Goal: Information Seeking & Learning: Learn about a topic

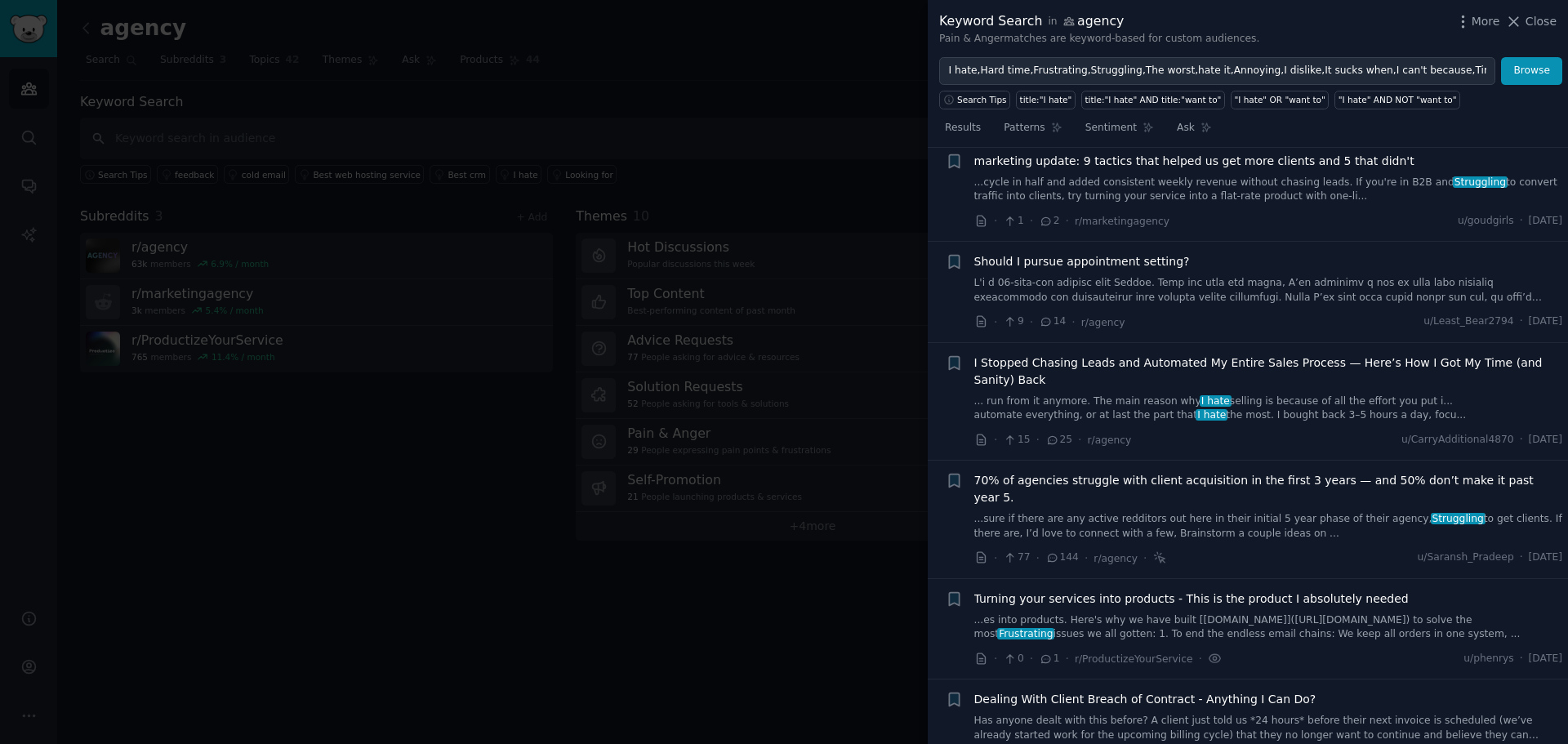
scroll to position [2415, 0]
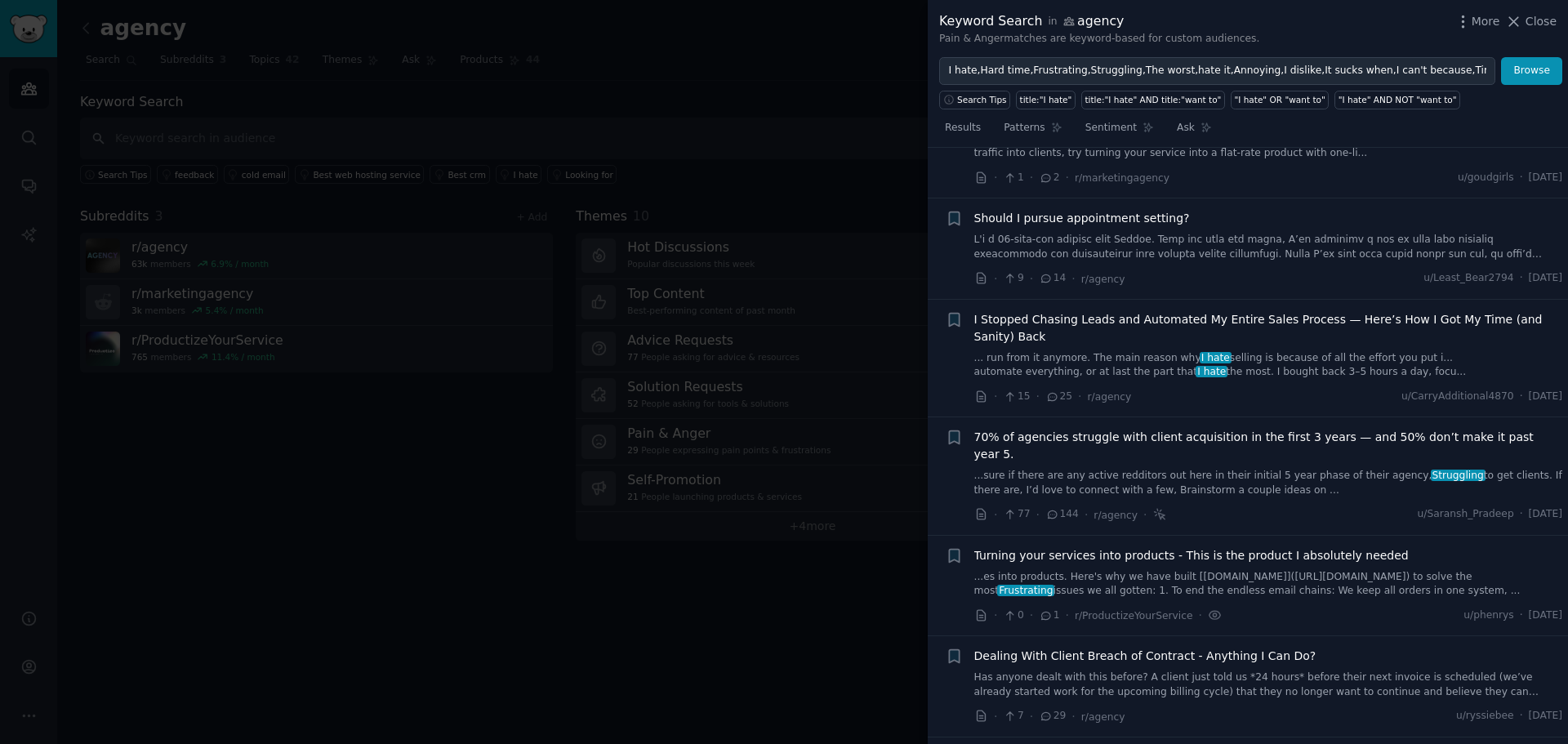
click at [1322, 547] on div "Turning your services into products - This is the product I absolutely needed .…" at bounding box center [1269, 572] width 589 height 51
click at [1328, 547] on span "Turning your services into products - This is the product I absolutely needed" at bounding box center [1192, 555] width 435 height 17
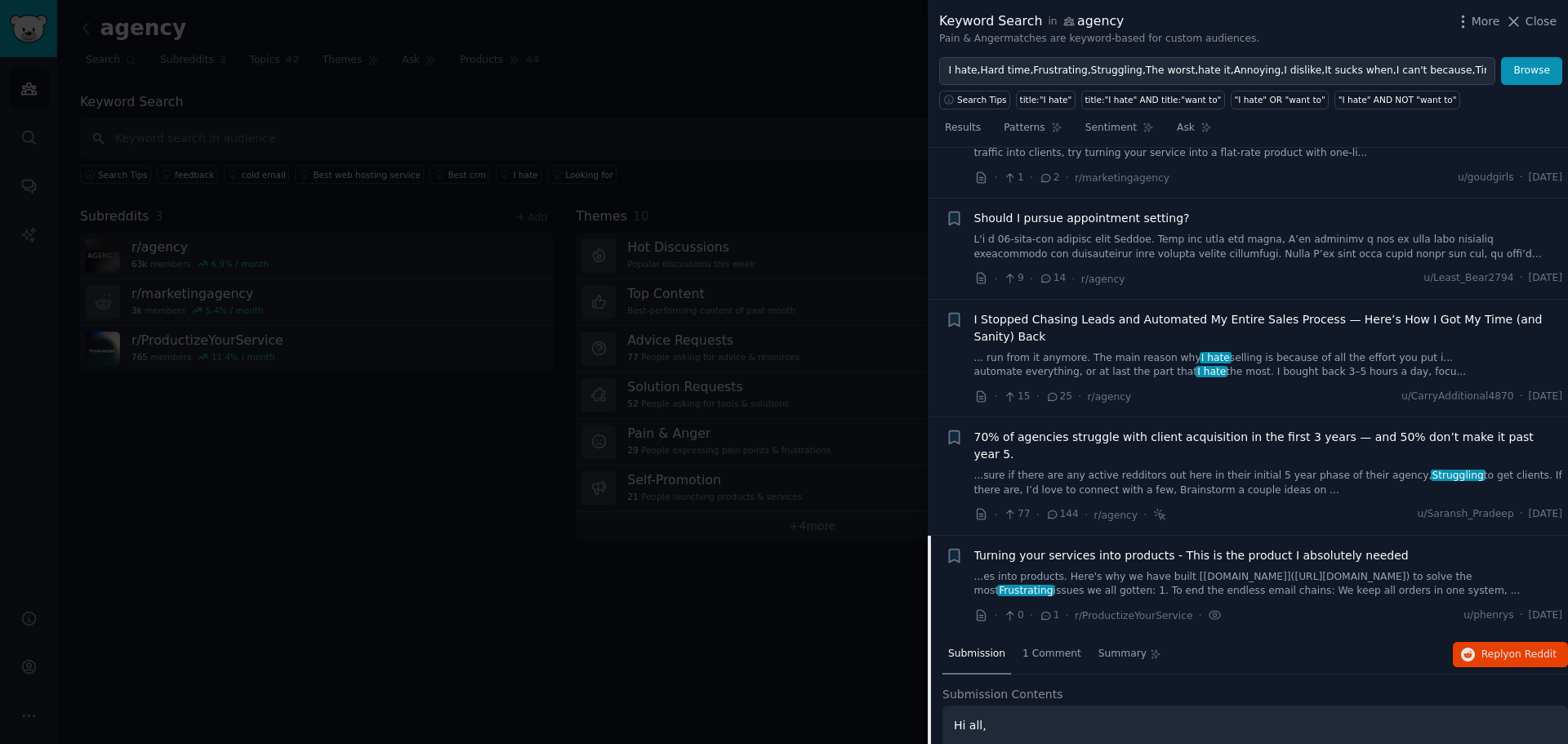
scroll to position [2751, 0]
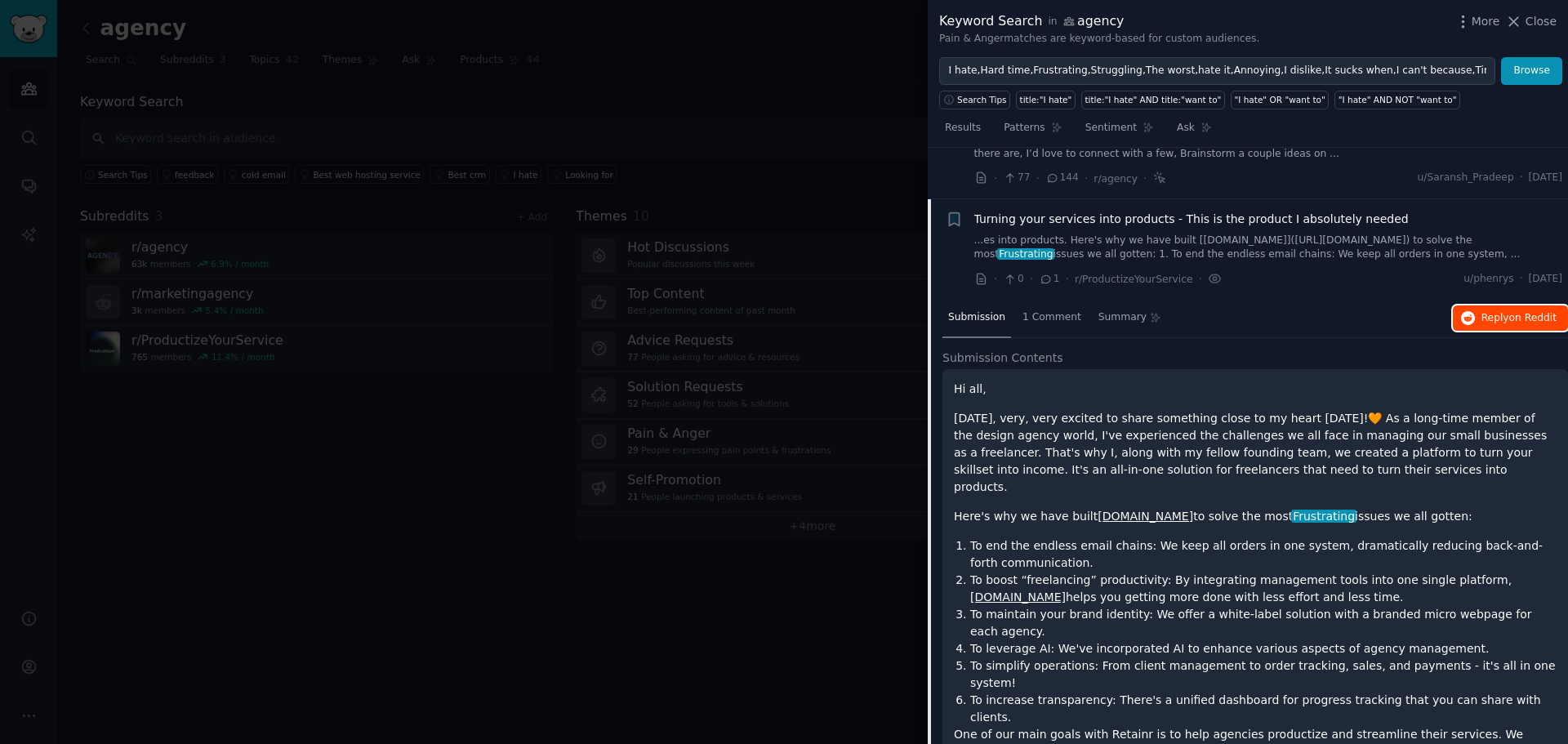
click at [1495, 311] on span "Reply on Reddit" at bounding box center [1519, 318] width 76 height 15
drag, startPoint x: 1085, startPoint y: 171, endPoint x: 1212, endPoint y: 488, distance: 341.5
click at [1085, 210] on span "Turning your services into products - This is the product I absolutely needed" at bounding box center [1192, 219] width 435 height 17
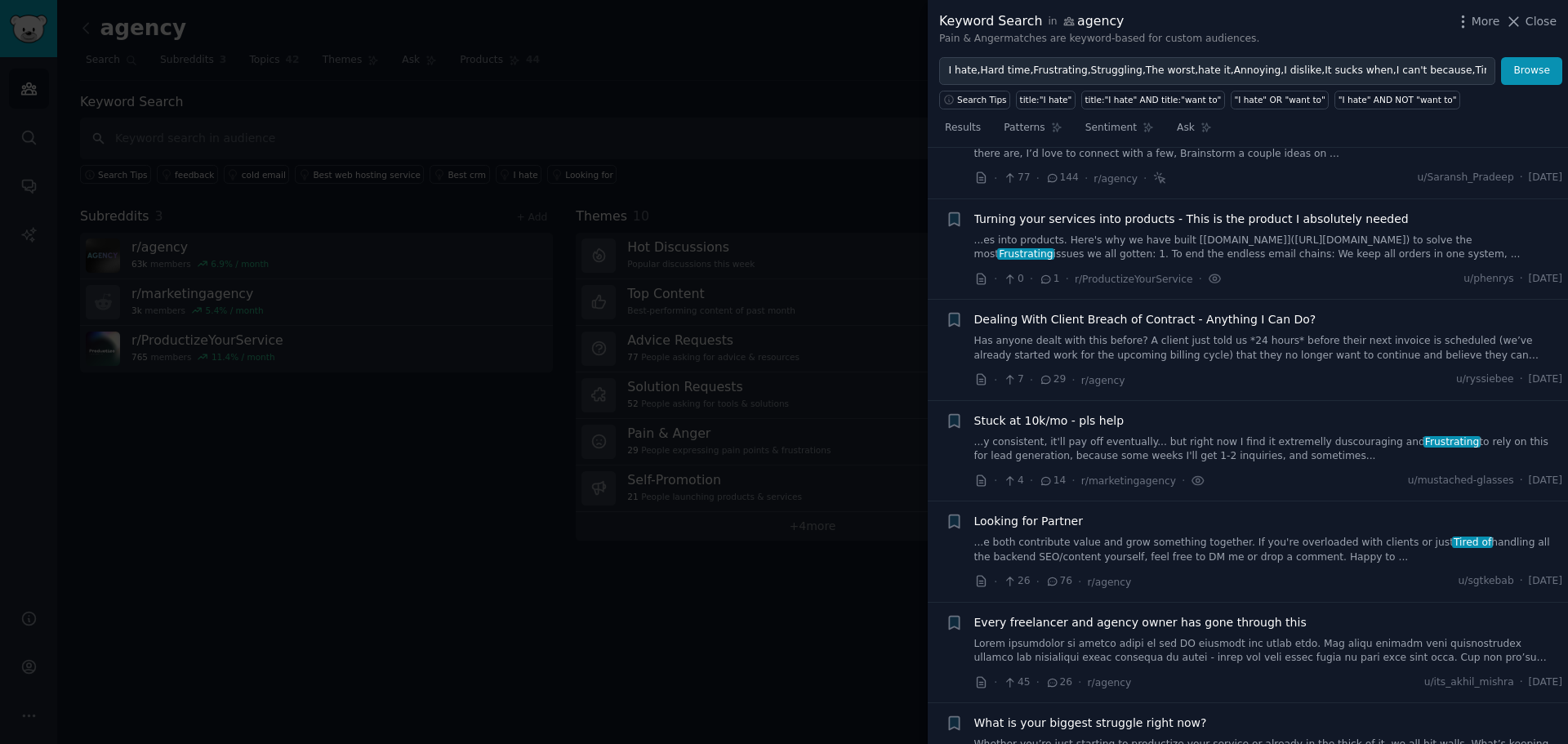
click at [1079, 412] on span "Stuck at 10k/mo - pls help" at bounding box center [1049, 420] width 150 height 17
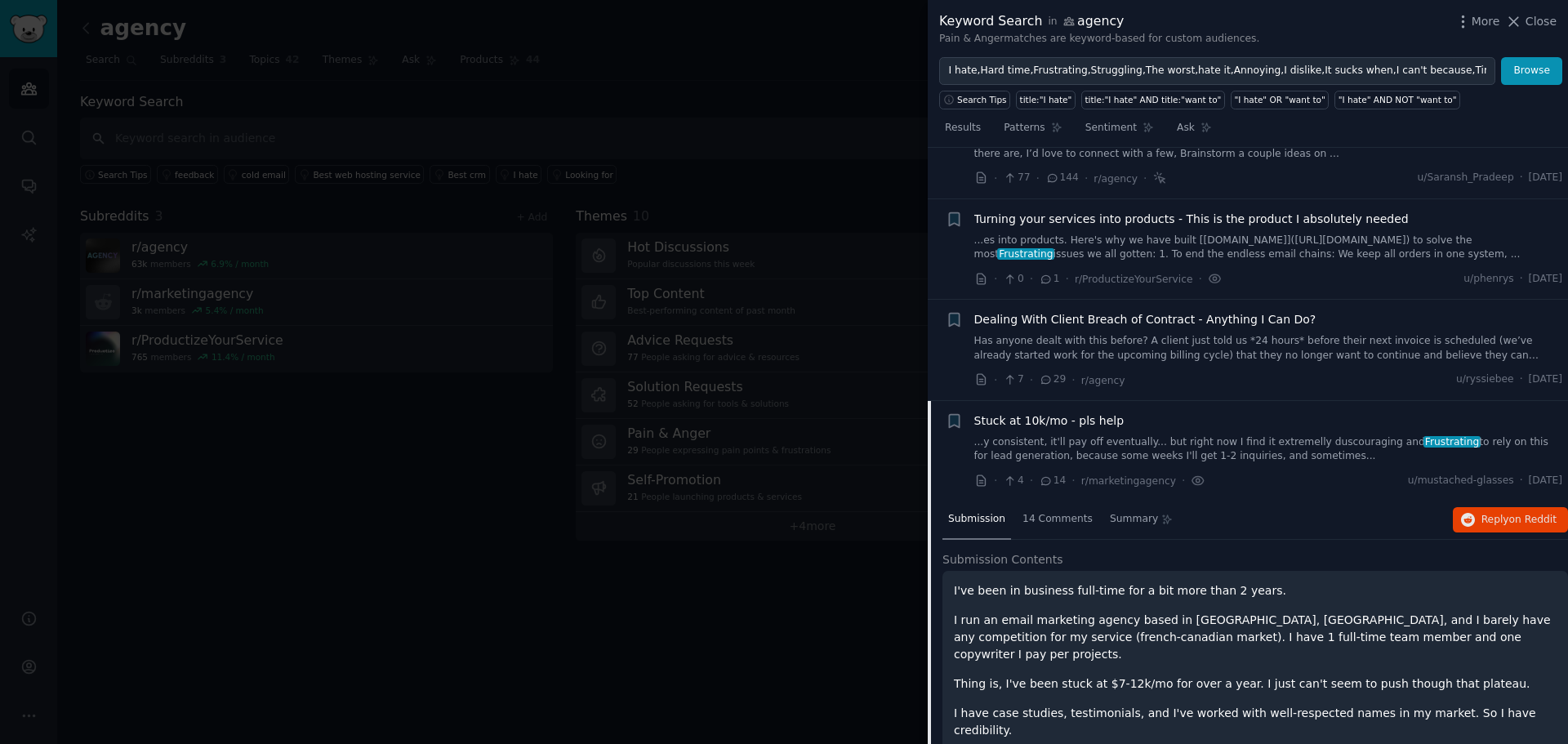
scroll to position [2953, 0]
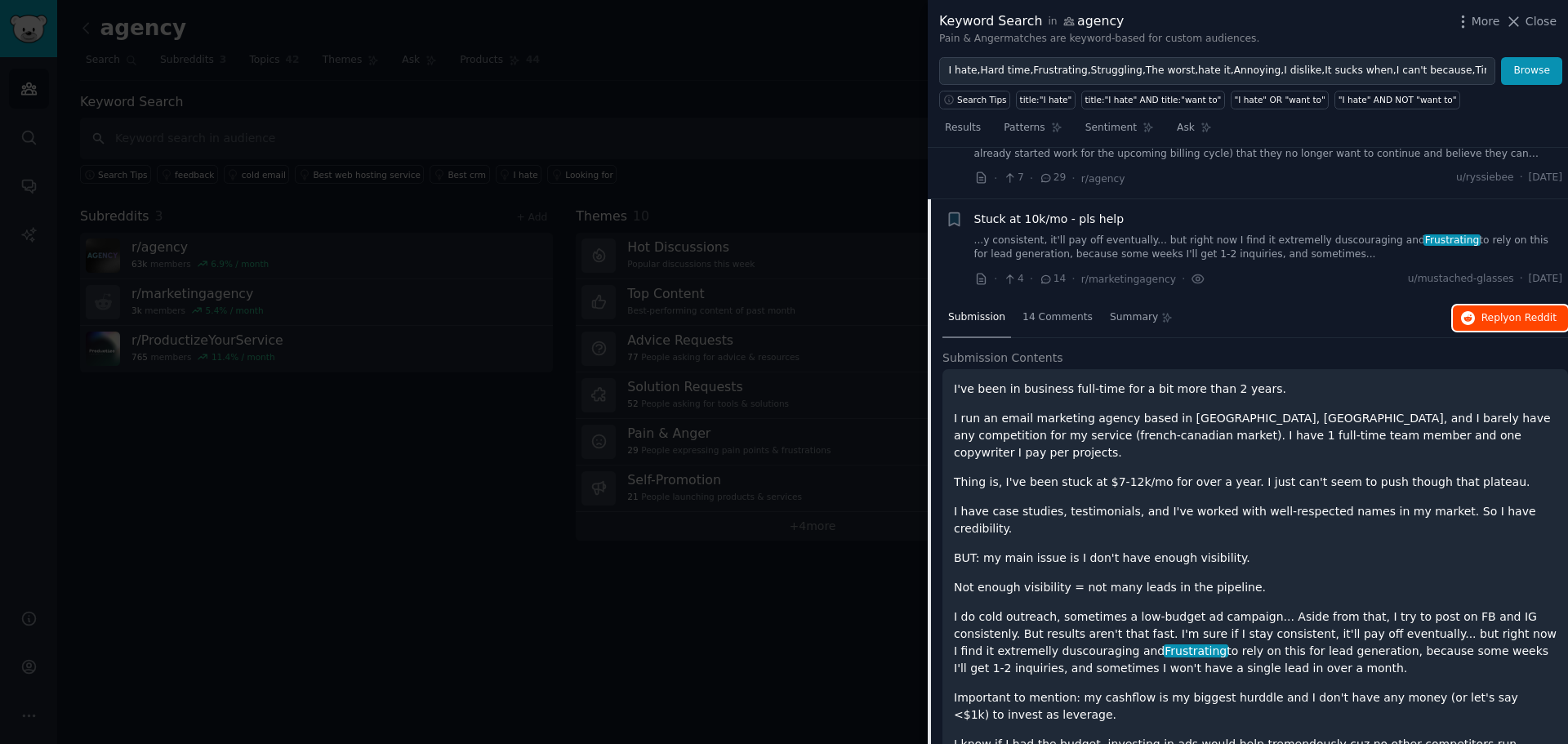
click at [1478, 305] on button "Reply on Reddit" at bounding box center [1510, 318] width 115 height 26
click at [1004, 210] on span "Stuck at 10k/mo - pls help" at bounding box center [1049, 219] width 150 height 17
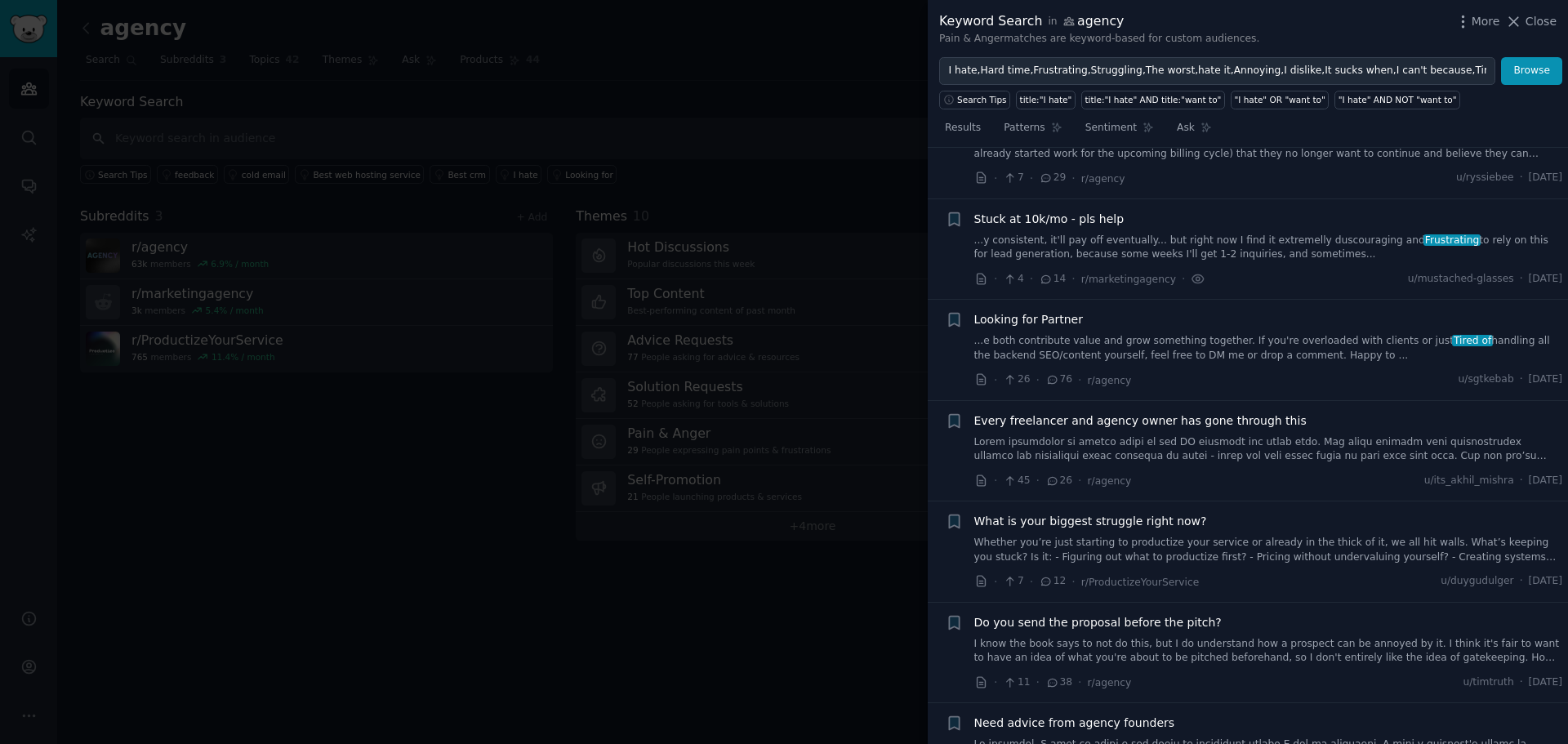
click at [1213, 412] on span "Every freelancer and agency owner has gone through this" at bounding box center [1140, 420] width 332 height 17
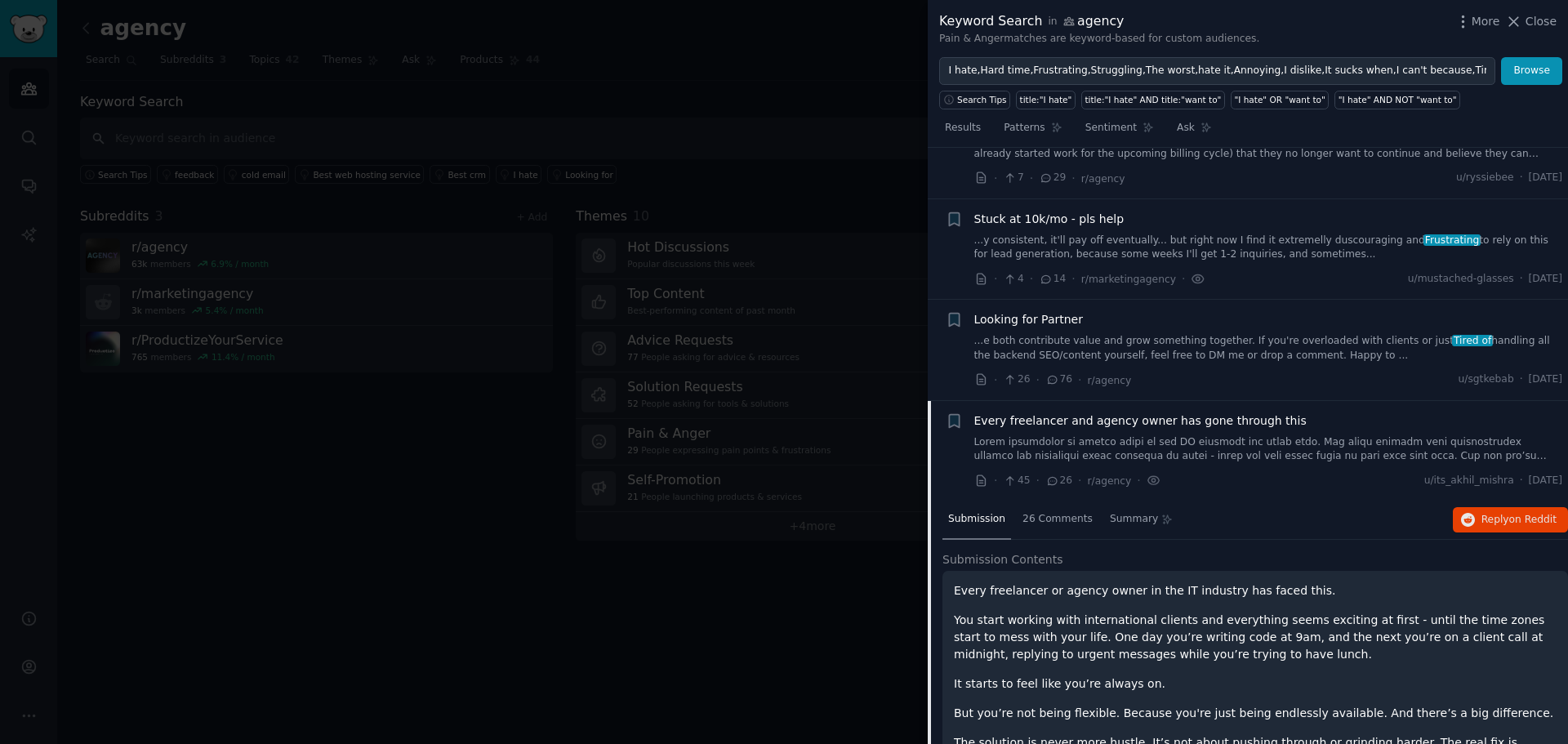
scroll to position [3154, 0]
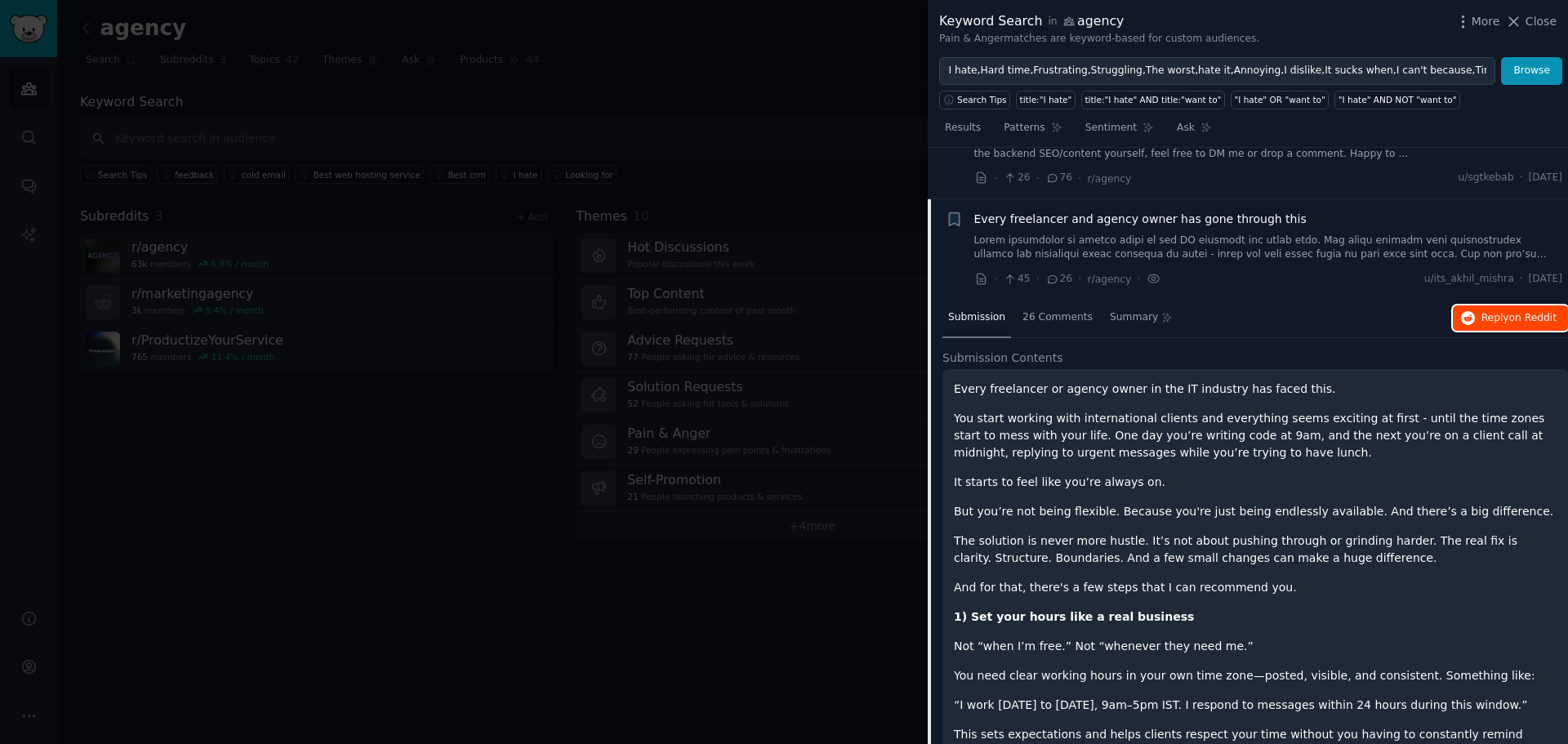
click at [1489, 311] on span "Reply on Reddit" at bounding box center [1519, 318] width 76 height 15
click at [1099, 210] on span "Every freelancer and agency owner has gone through this" at bounding box center [1140, 219] width 332 height 17
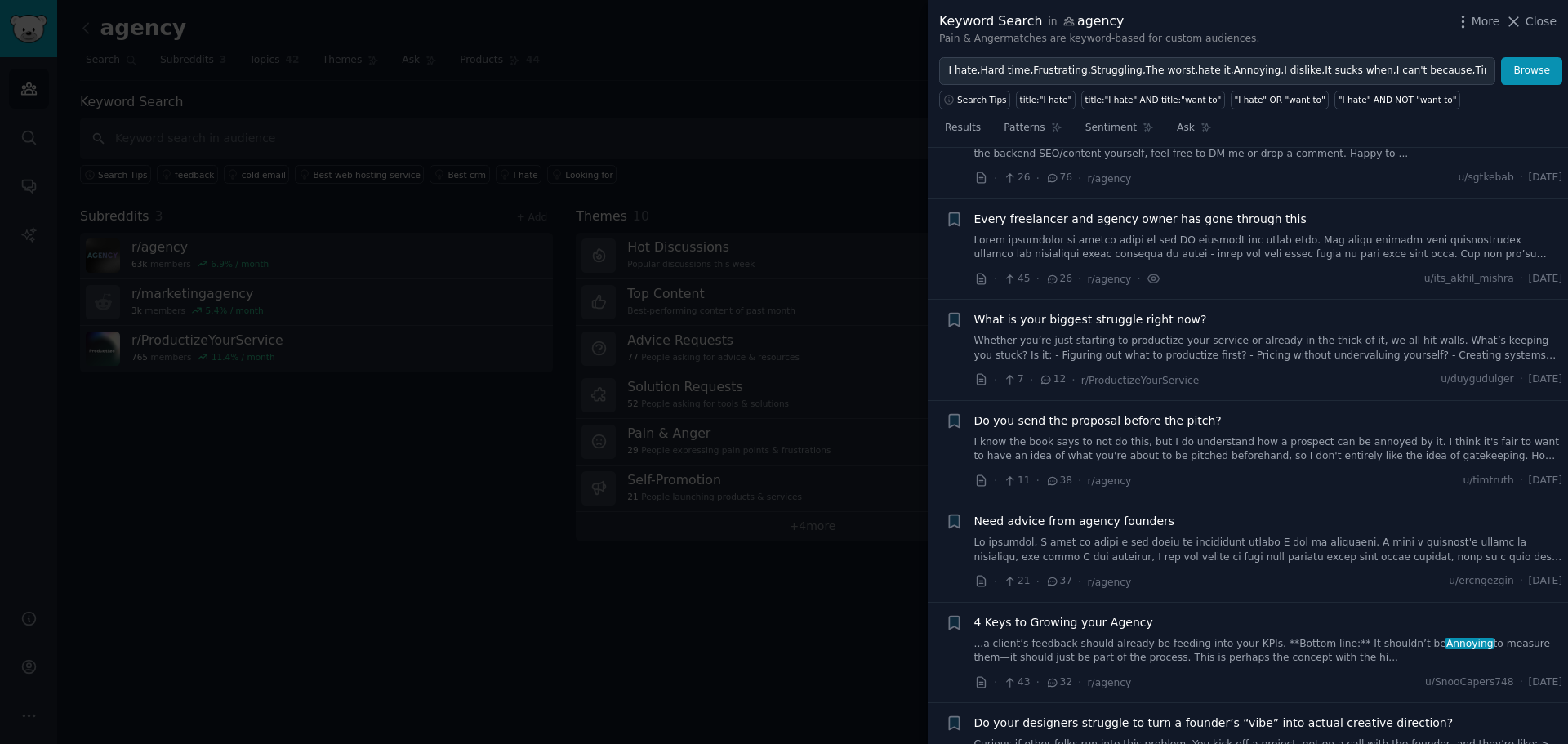
click at [1144, 311] on span "What is your biggest struggle right now?" at bounding box center [1091, 319] width 233 height 17
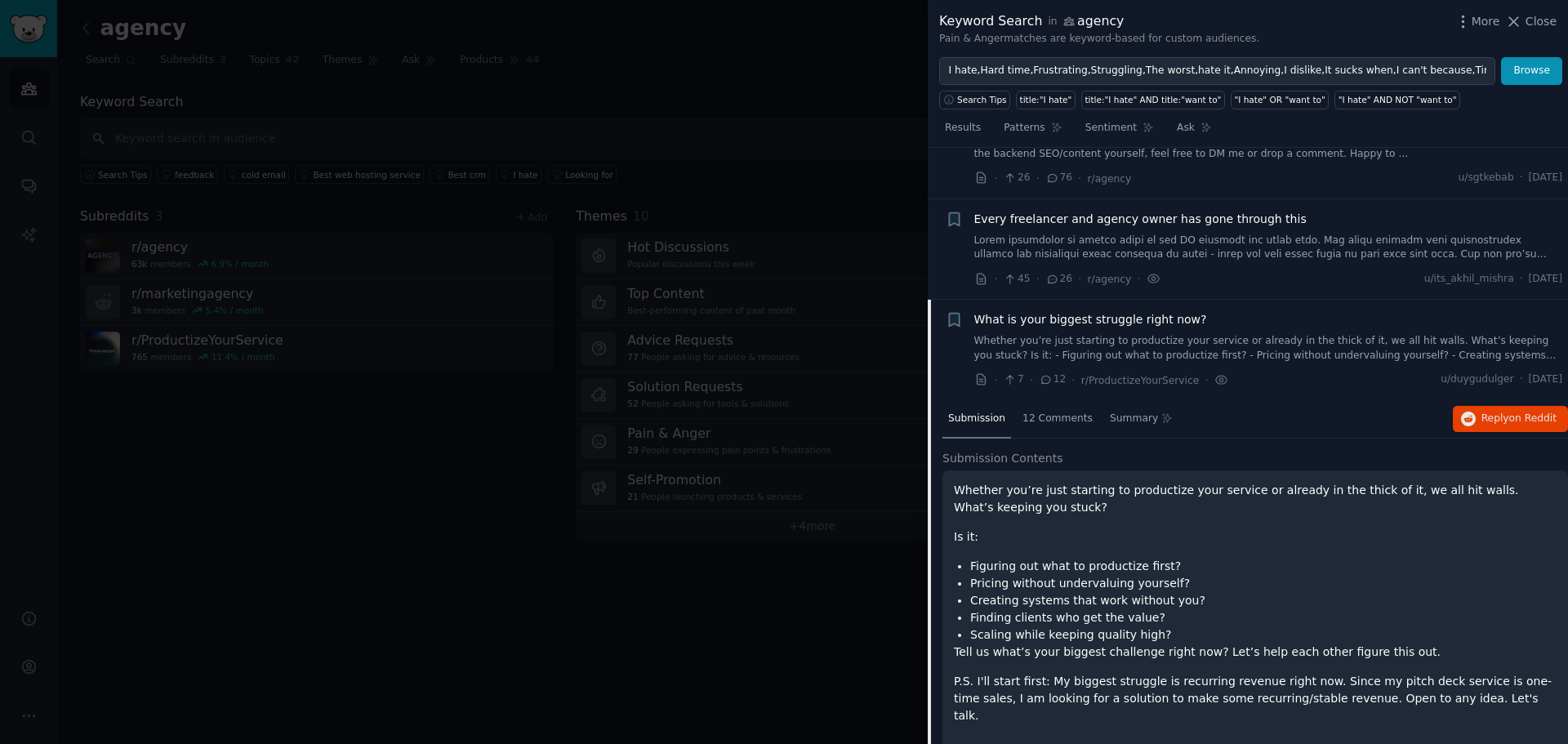
scroll to position [3254, 0]
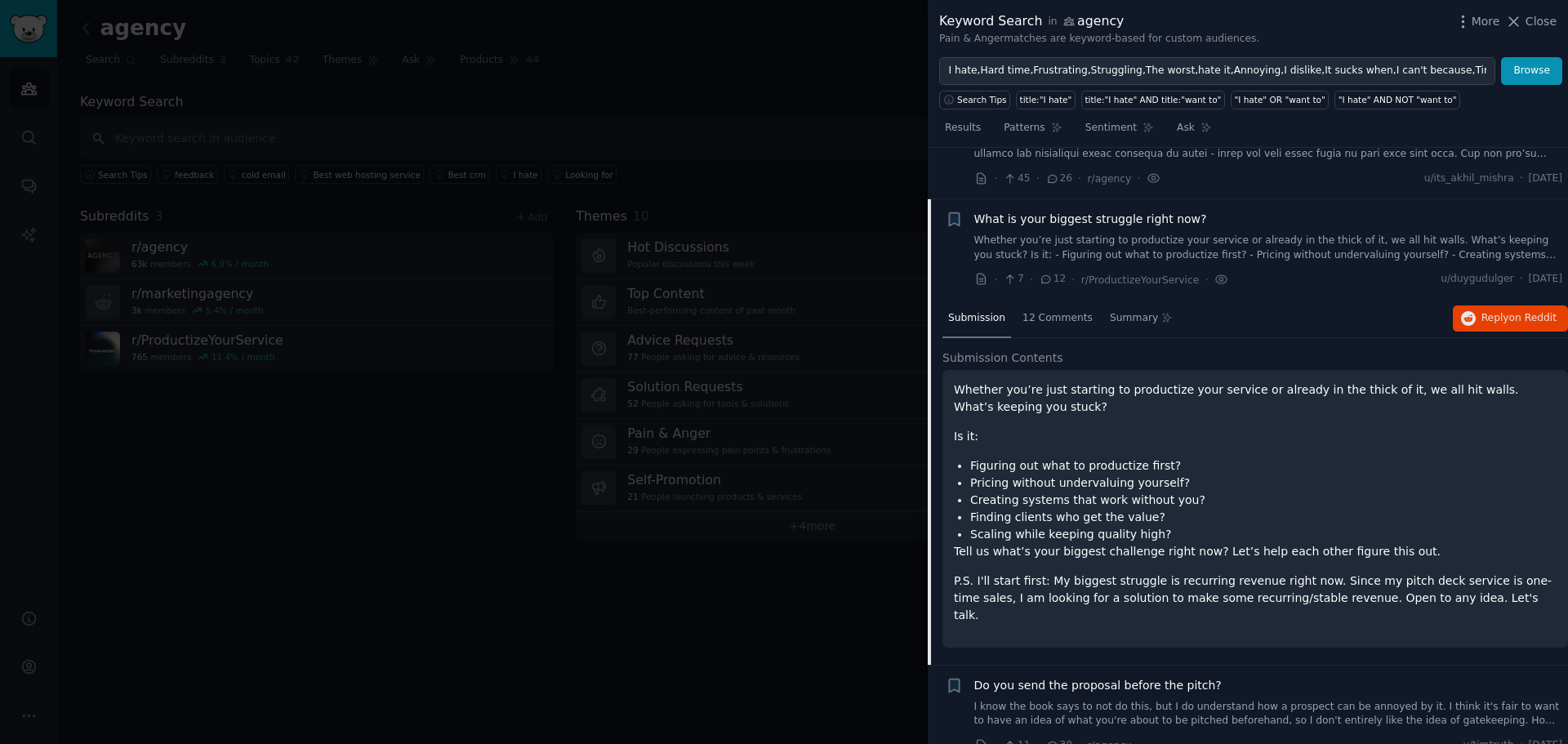
click at [1510, 299] on div "Submission 12 Comments Summary Reply on Reddit" at bounding box center [1255, 319] width 626 height 39
click at [1518, 305] on button "Reply on Reddit" at bounding box center [1510, 318] width 115 height 26
click at [1099, 210] on span "What is your biggest struggle right now?" at bounding box center [1091, 219] width 233 height 17
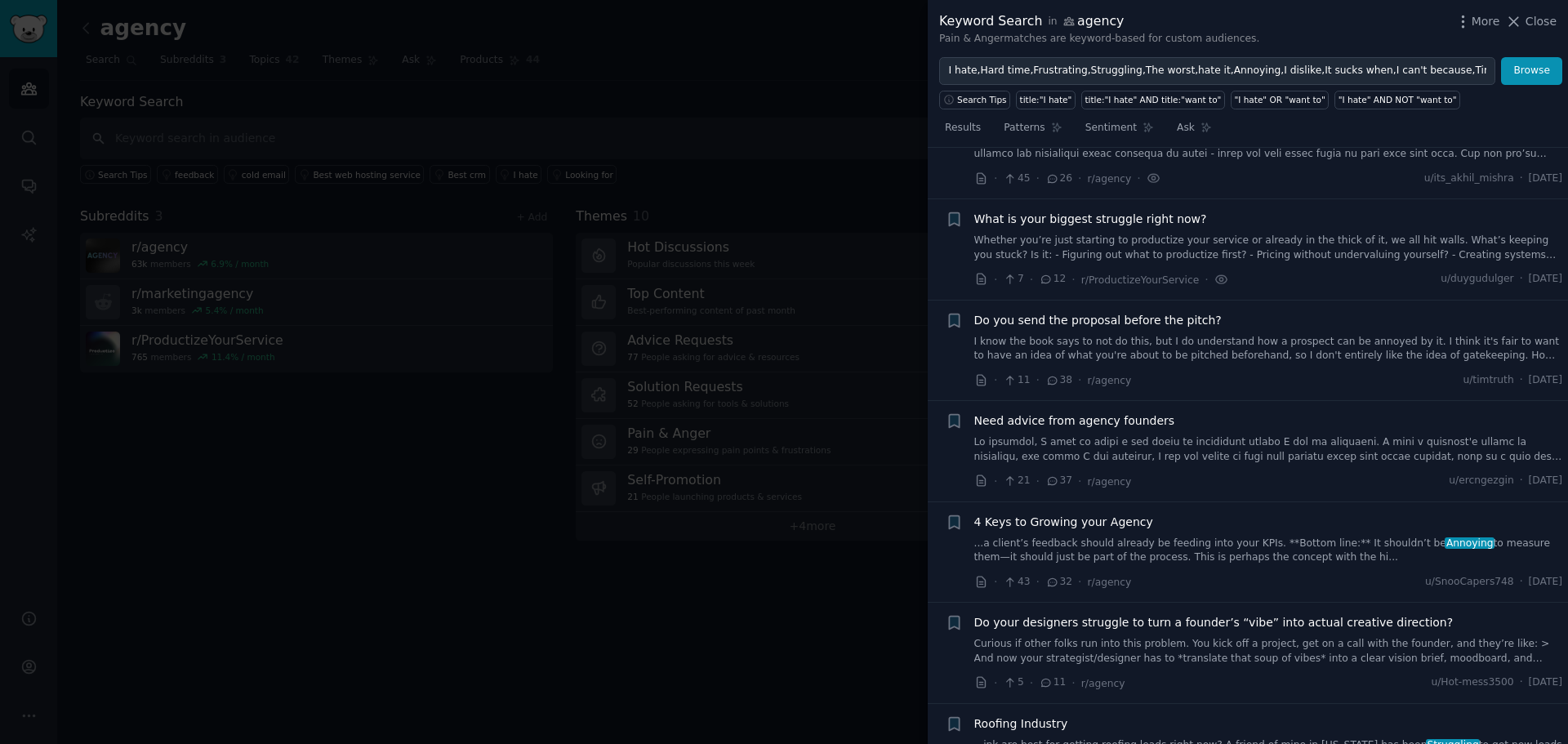
click at [1092, 513] on span "4 Keys to Growing your Agency" at bounding box center [1064, 522] width 179 height 17
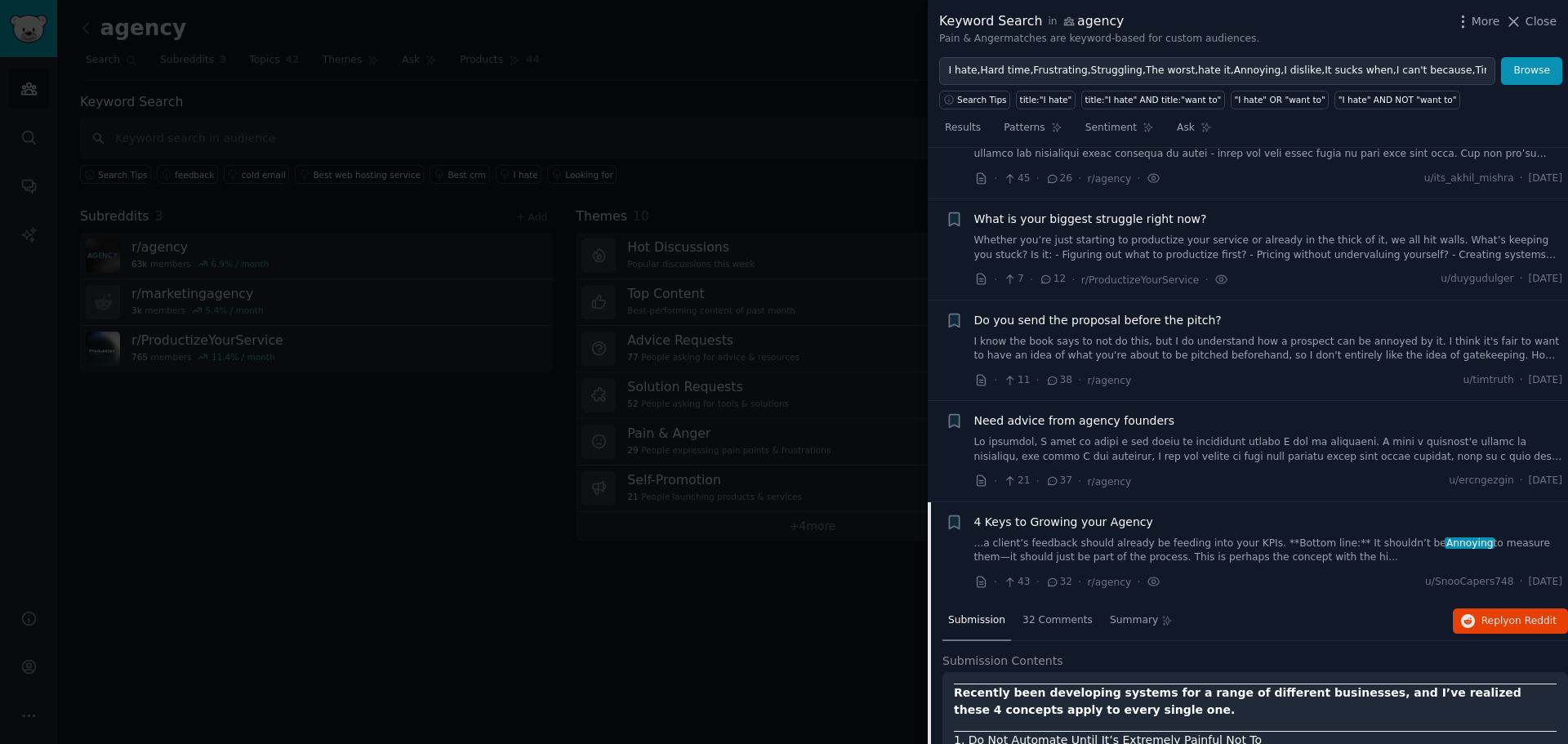
scroll to position [3557, 0]
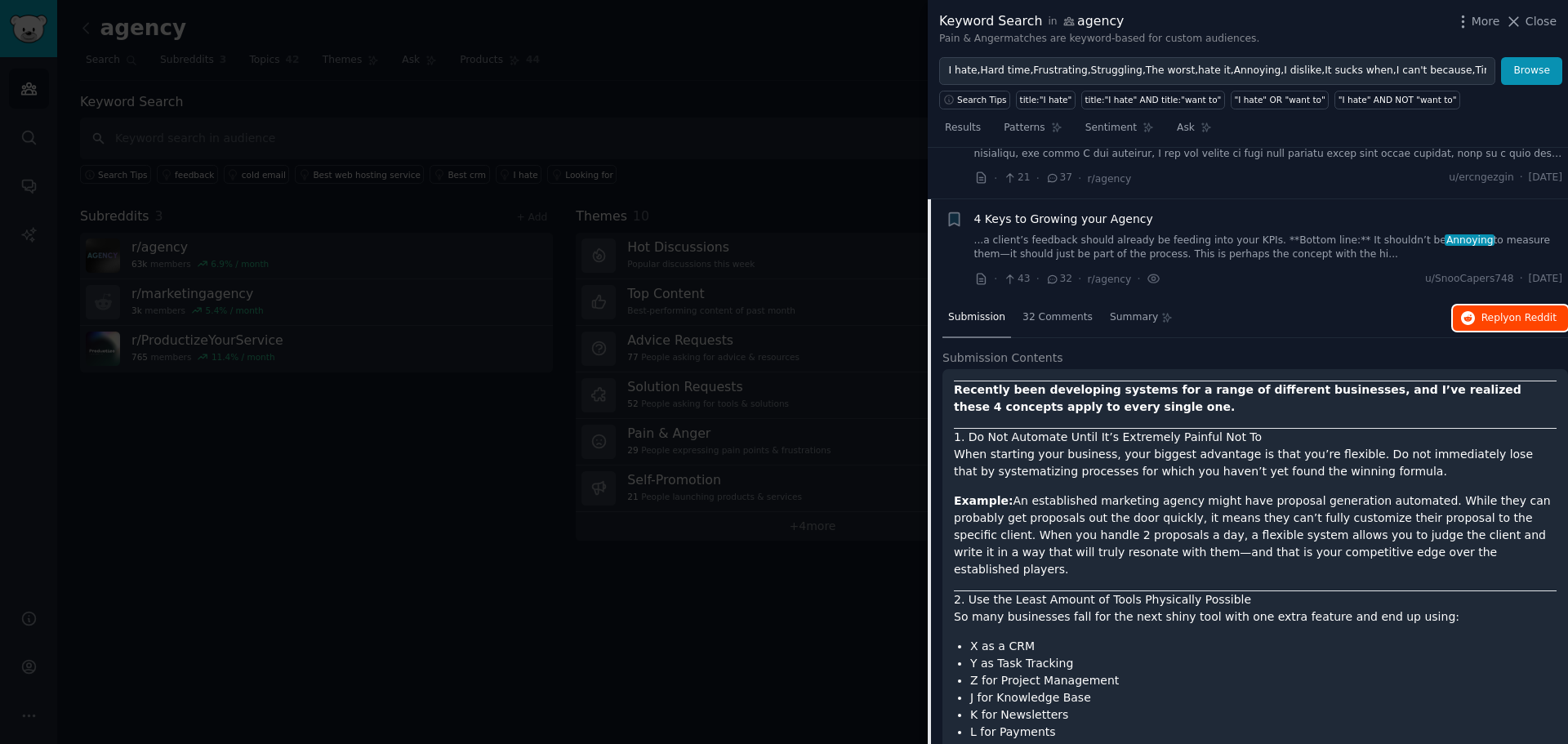
click at [1486, 311] on span "Reply on Reddit" at bounding box center [1519, 318] width 76 height 15
click at [1052, 210] on span "4 Keys to Growing your Agency" at bounding box center [1064, 219] width 179 height 17
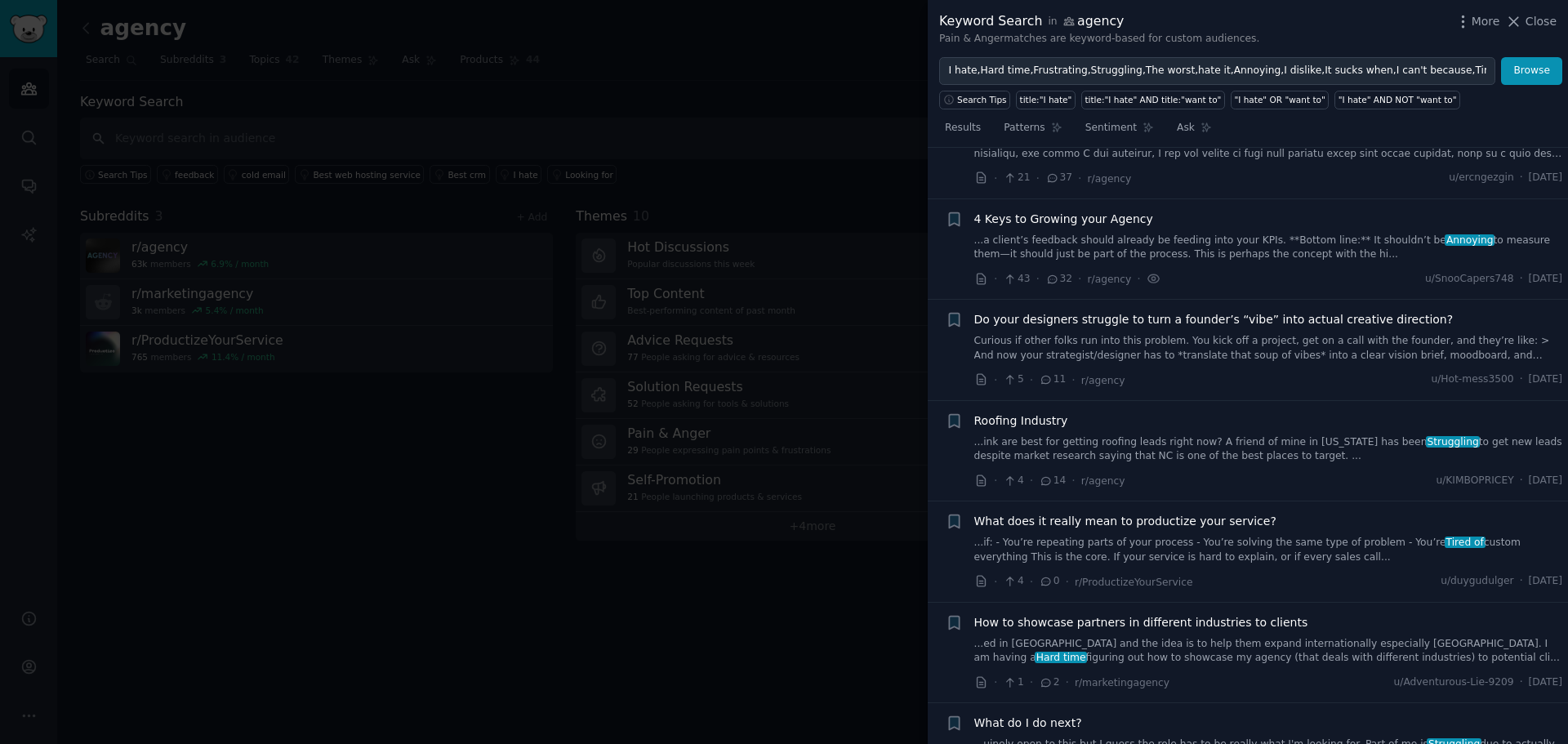
click at [1198, 512] on span "What does it really mean to productize your service?" at bounding box center [1126, 521] width 302 height 17
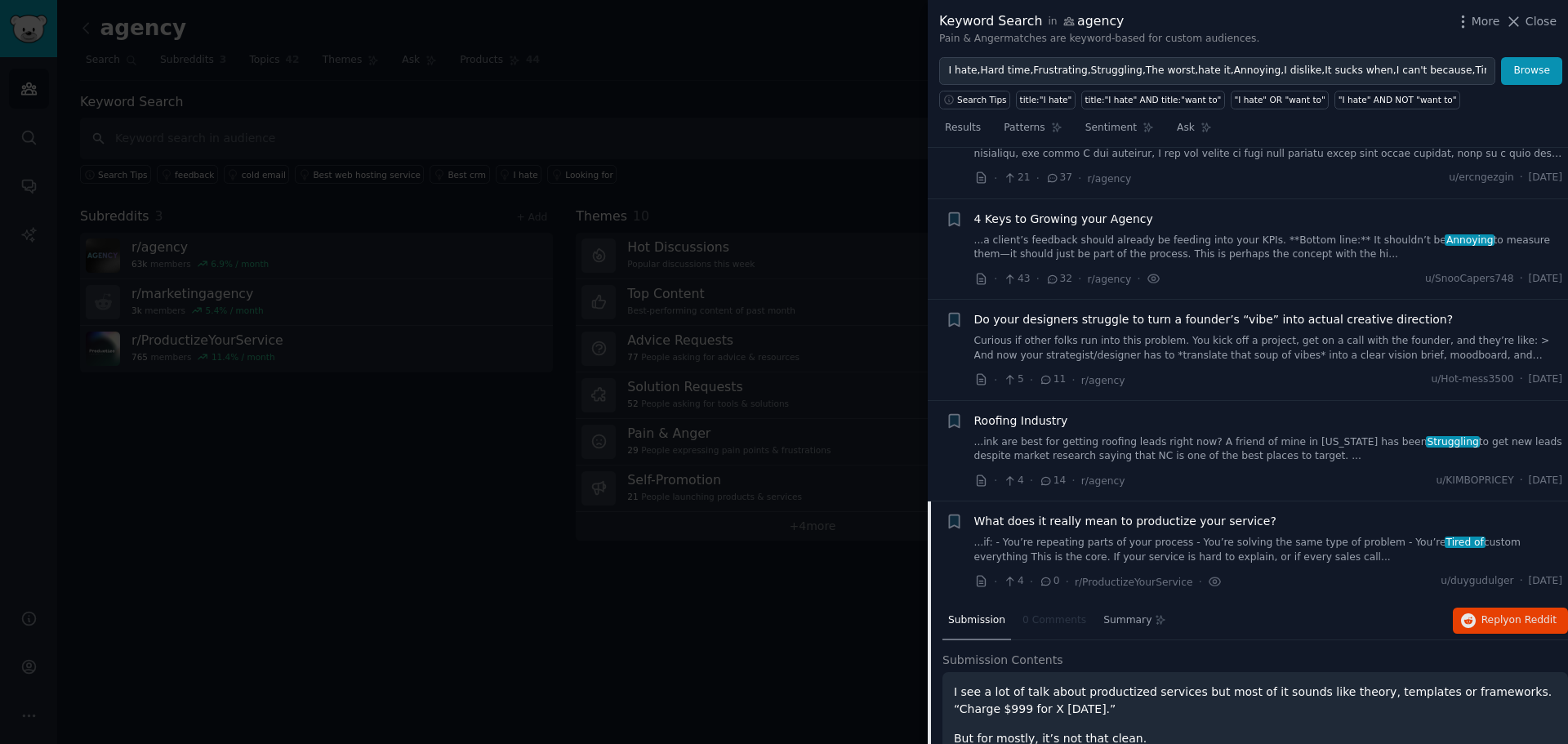
scroll to position [3859, 0]
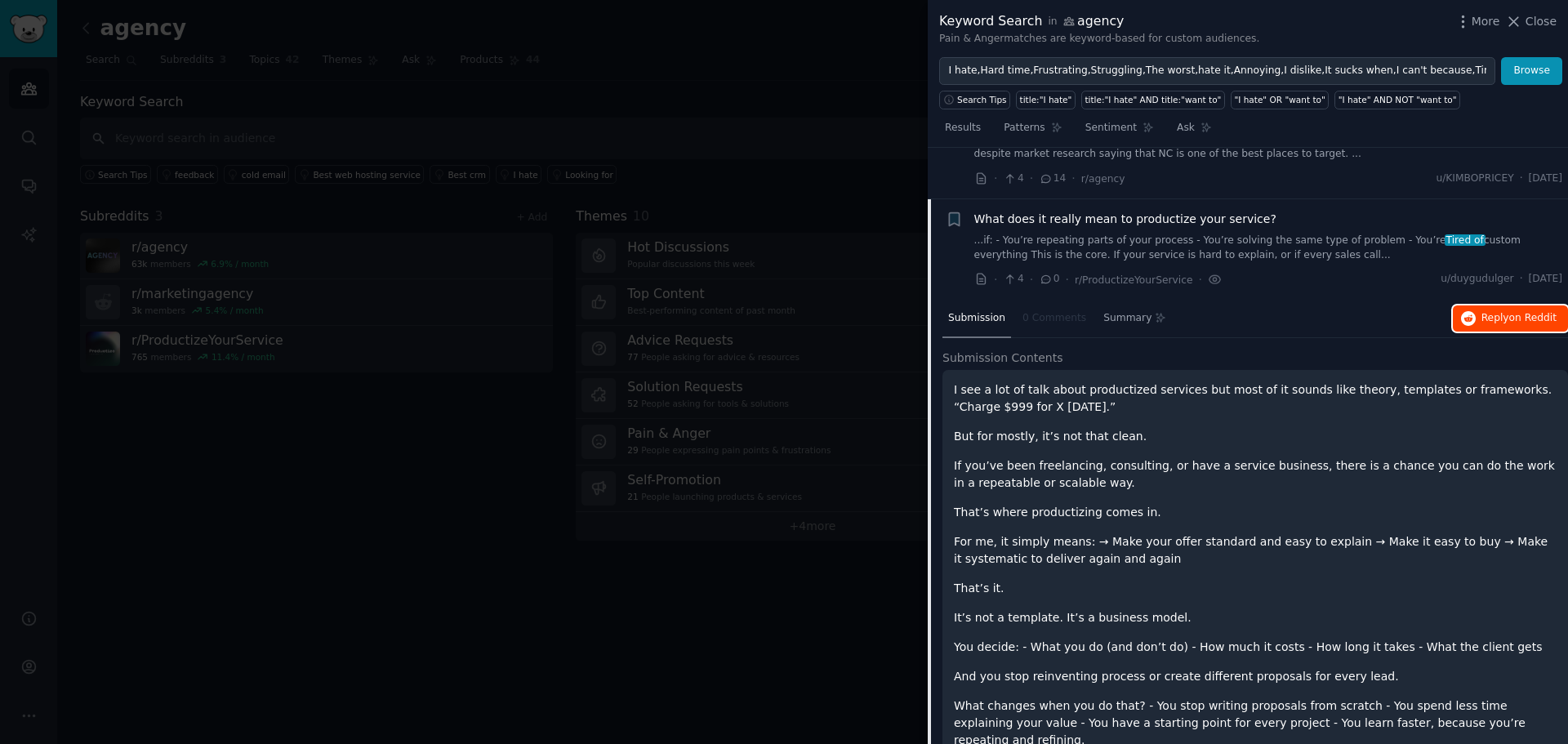
click at [1506, 305] on button "Reply on Reddit" at bounding box center [1510, 318] width 115 height 26
click at [1121, 210] on span "What does it really mean to productize your service?" at bounding box center [1126, 219] width 302 height 17
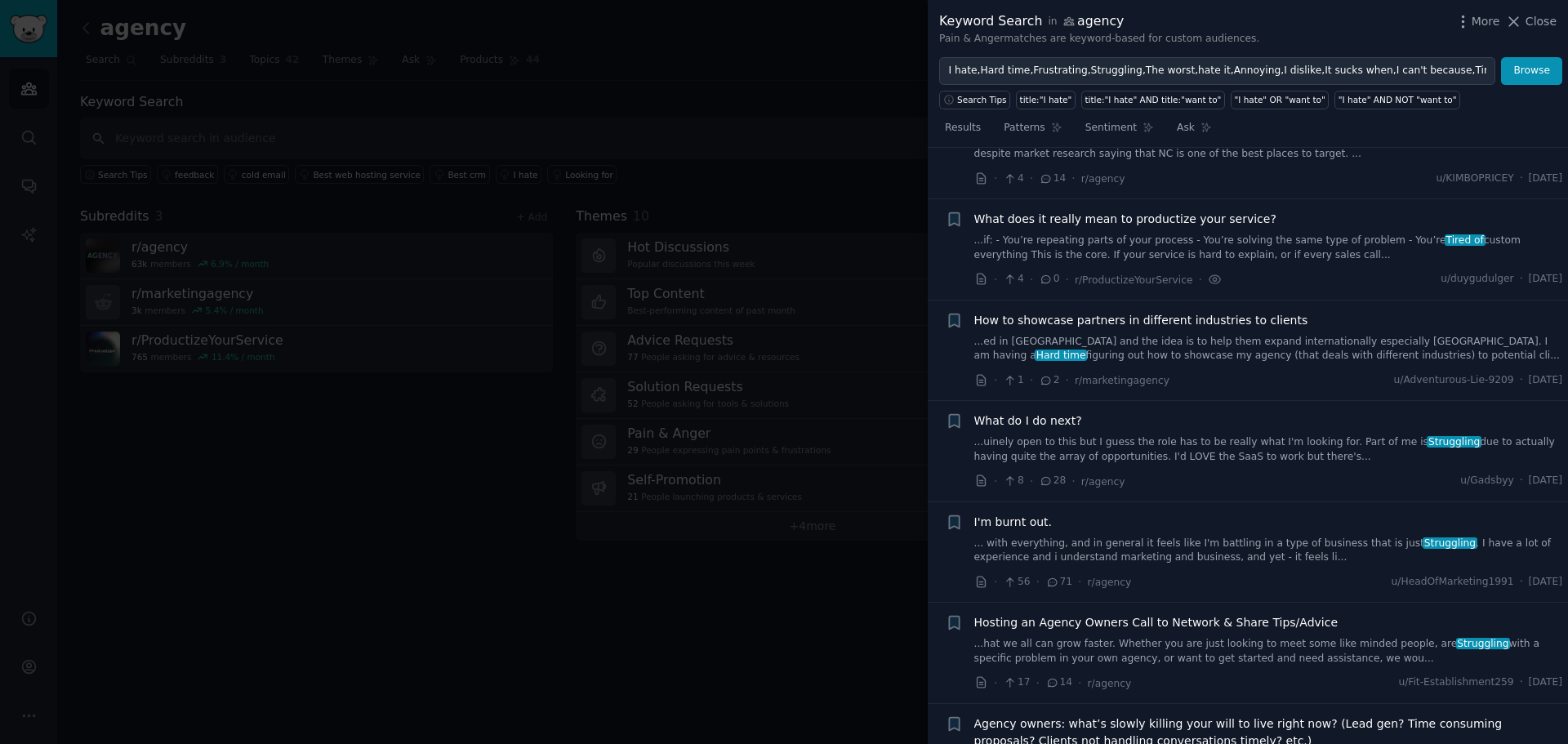
click at [1030, 513] on span "I'm burnt out." at bounding box center [1013, 522] width 78 height 17
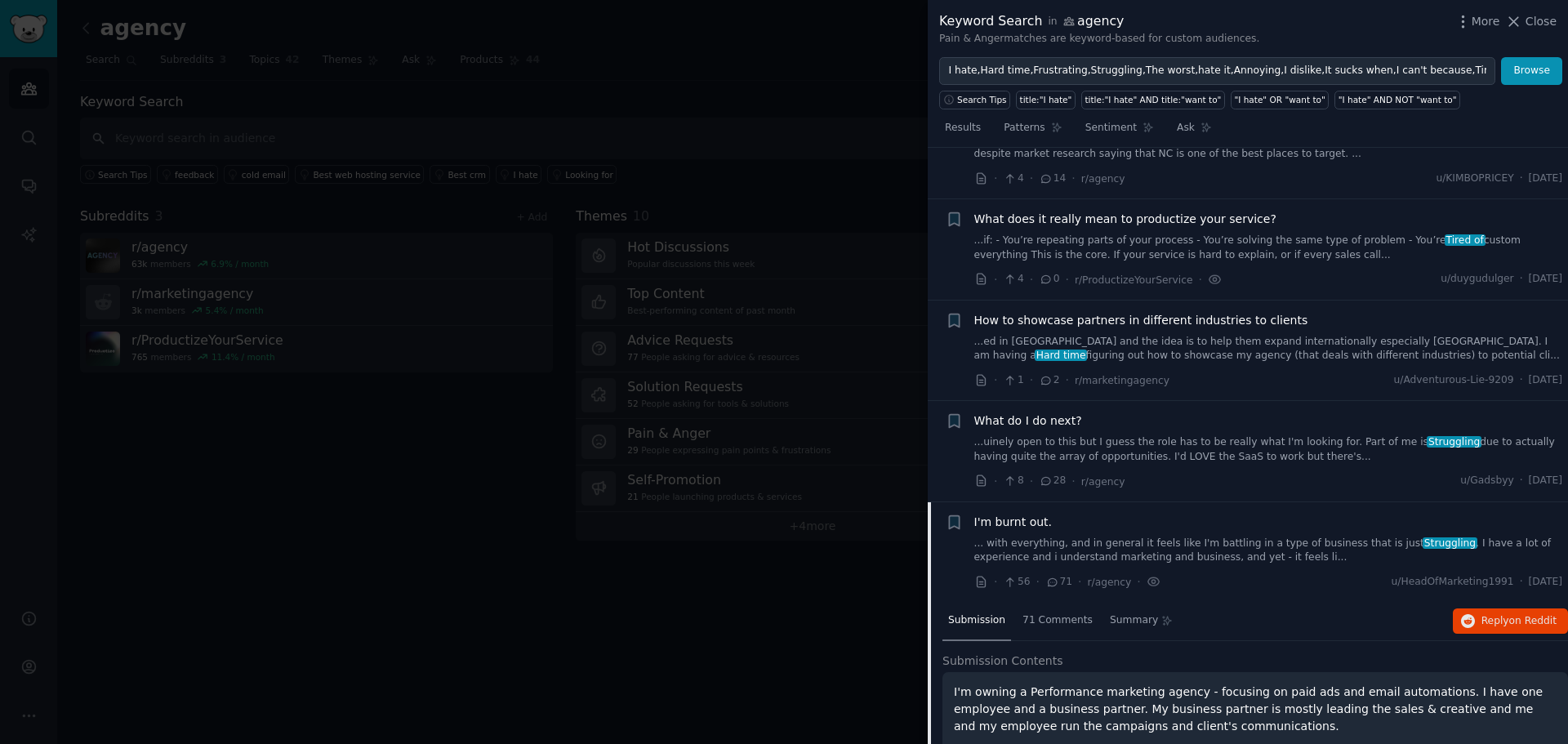
scroll to position [4162, 0]
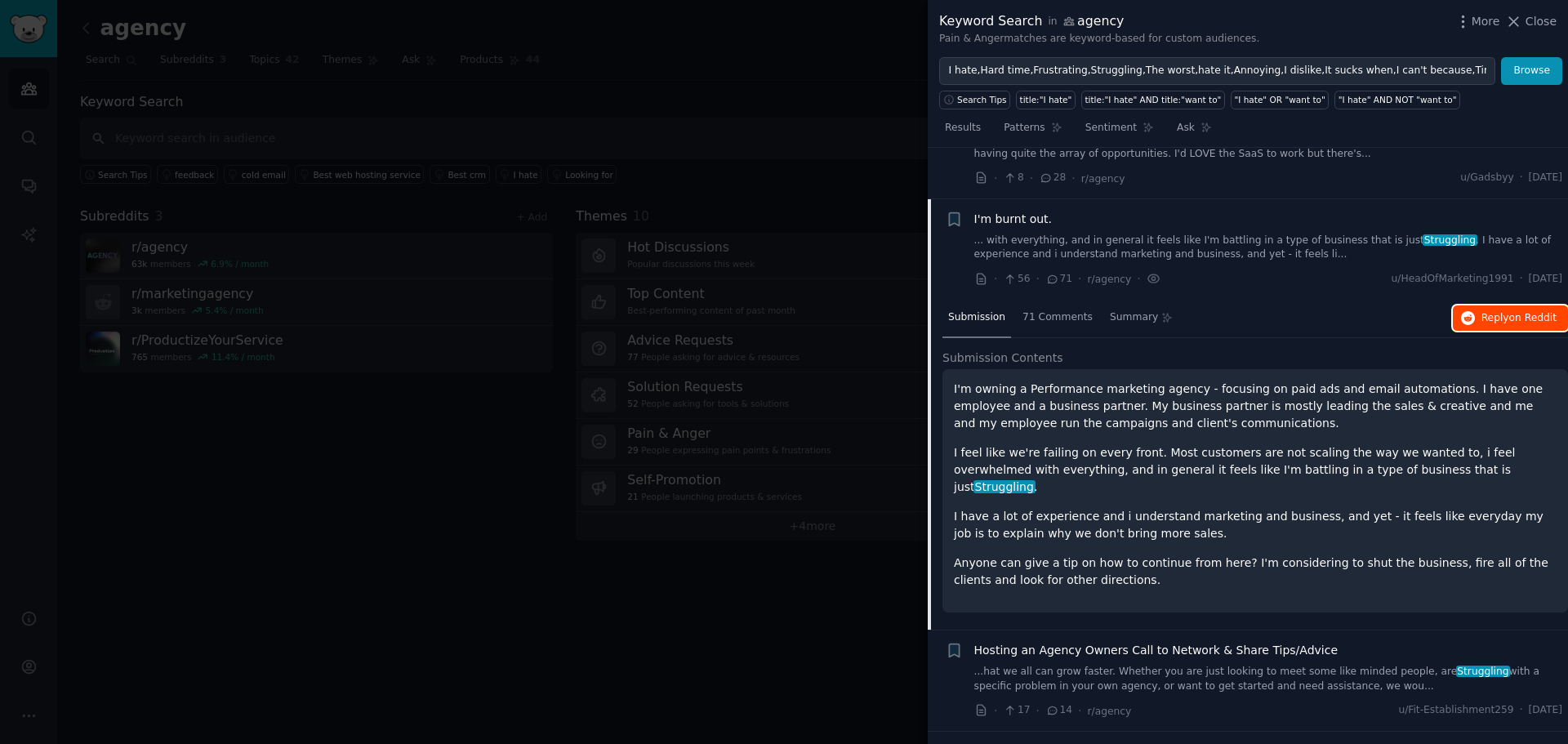
click at [1501, 311] on span "Reply on Reddit" at bounding box center [1519, 318] width 76 height 15
click at [1014, 210] on span "I'm burnt out." at bounding box center [1013, 219] width 78 height 17
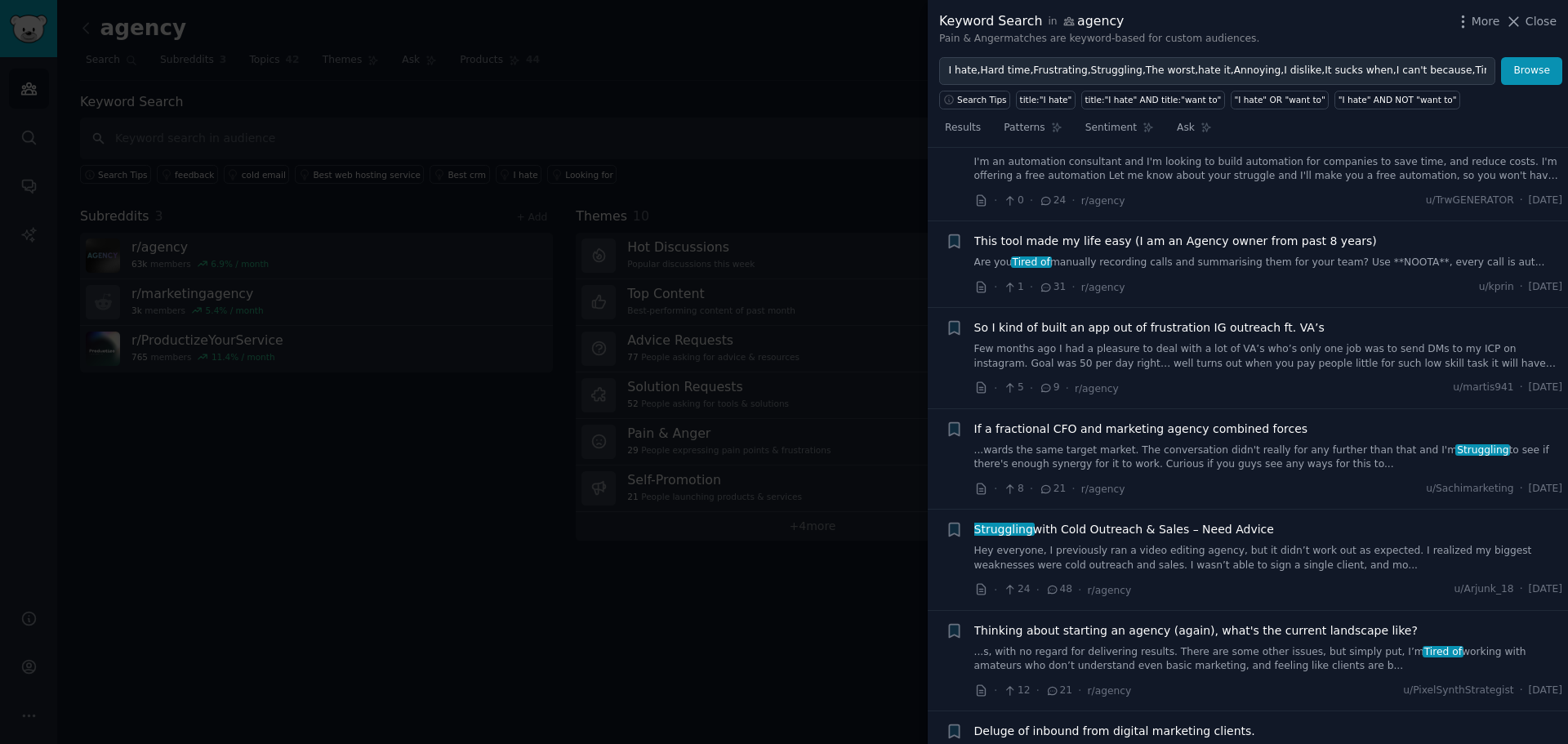
scroll to position [4489, 0]
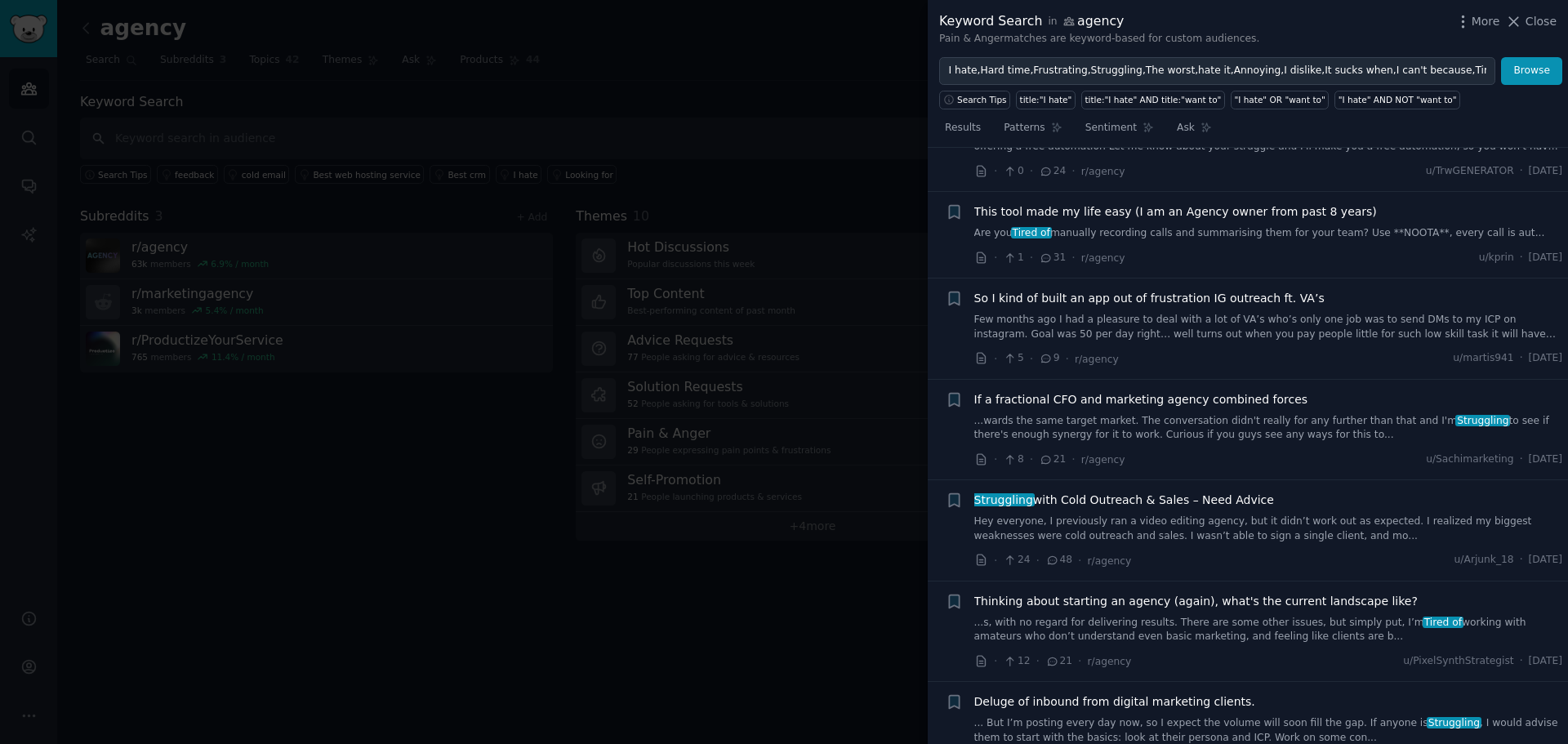
click at [1123, 226] on link "Are you Tired of manually recording calls and summarising them for your team? U…" at bounding box center [1269, 233] width 589 height 15
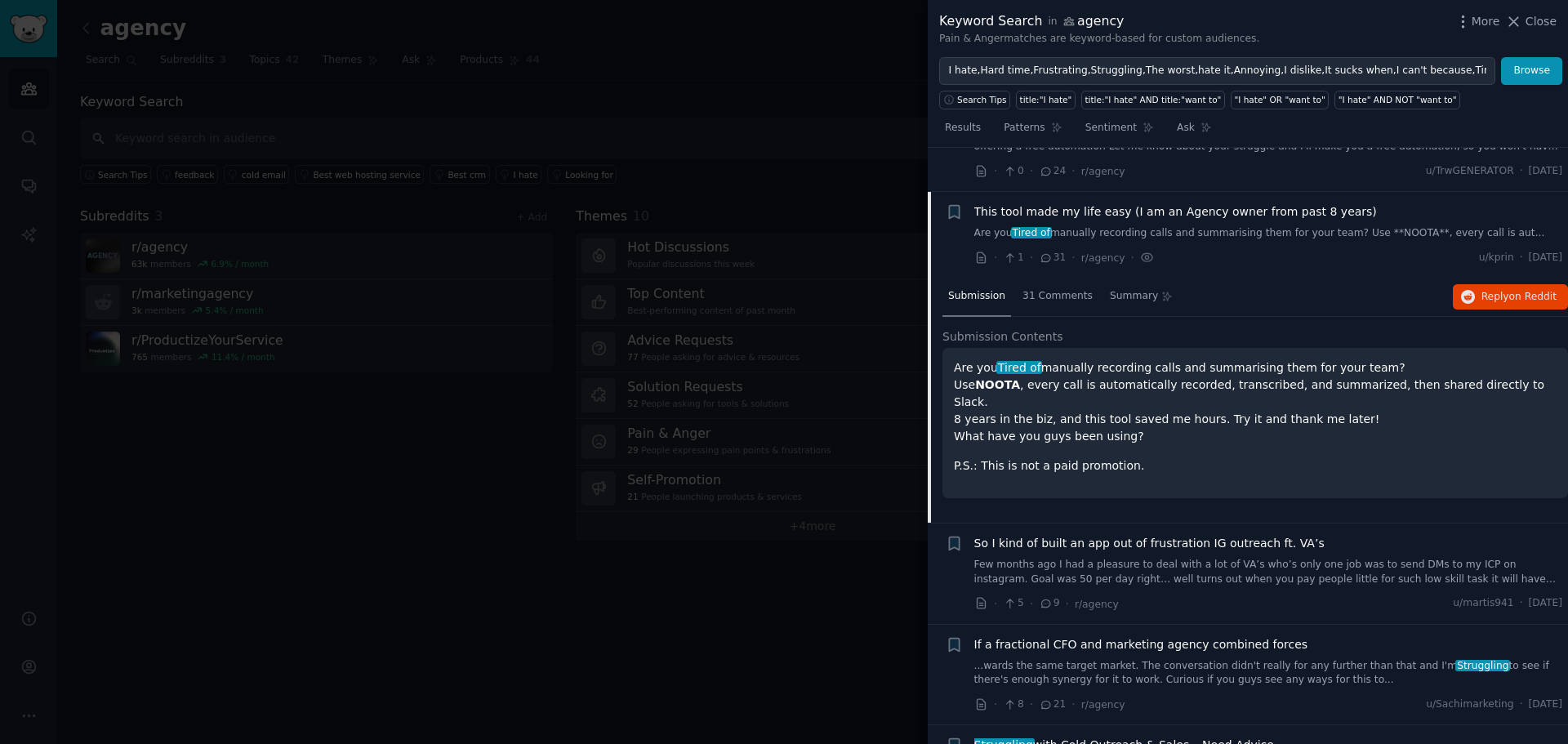
scroll to position [4481, 0]
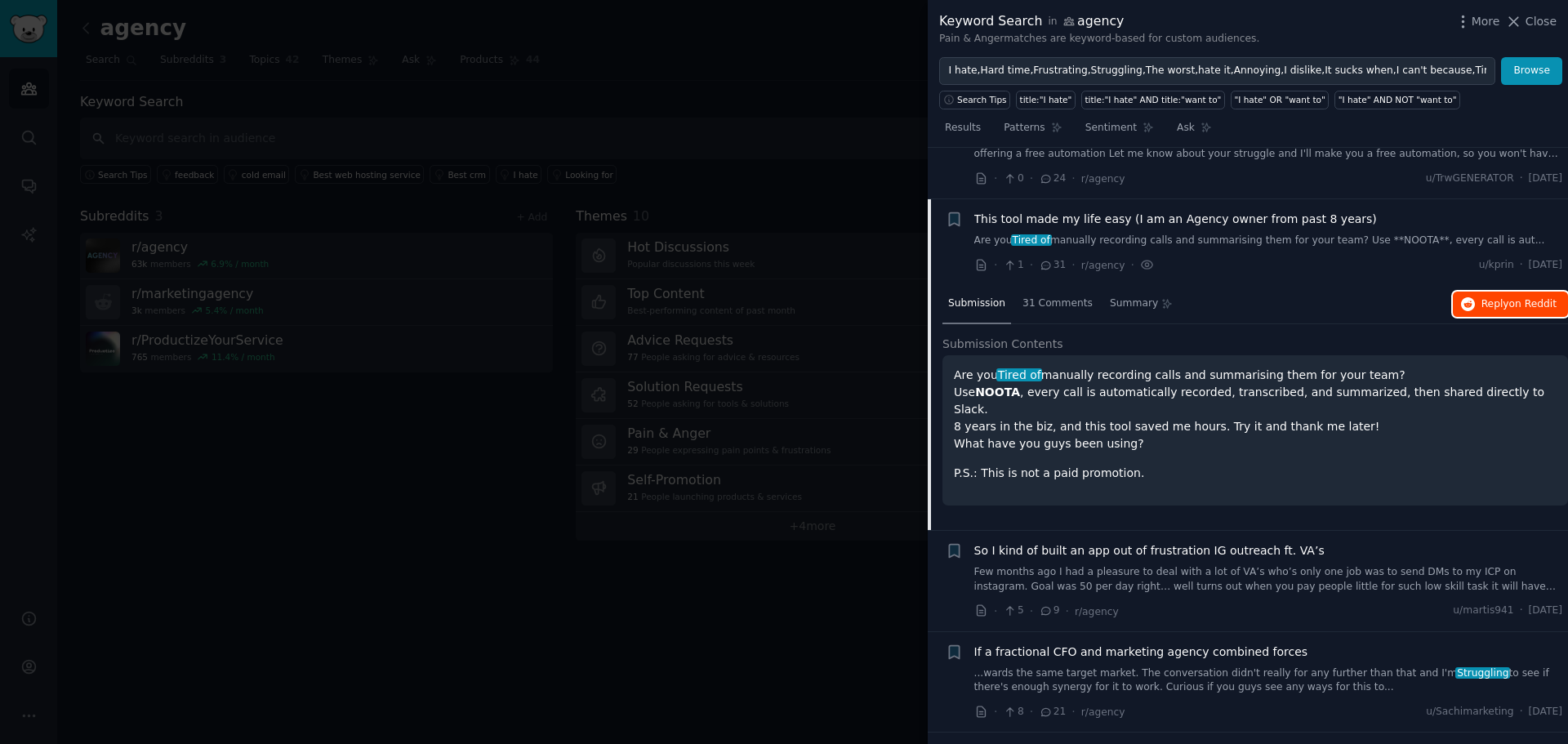
click at [1474, 292] on button "Reply on Reddit" at bounding box center [1510, 305] width 115 height 26
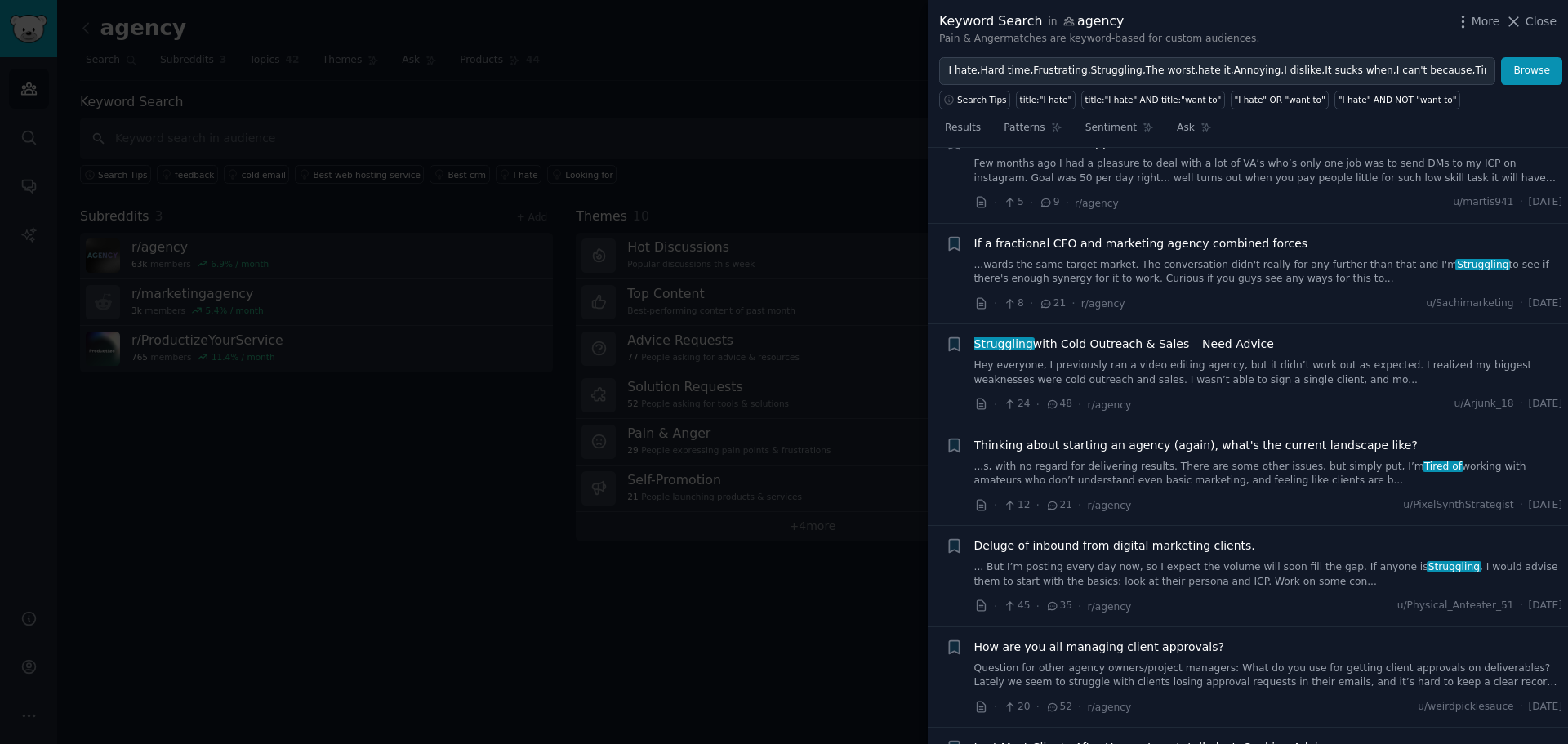
scroll to position [4971, 0]
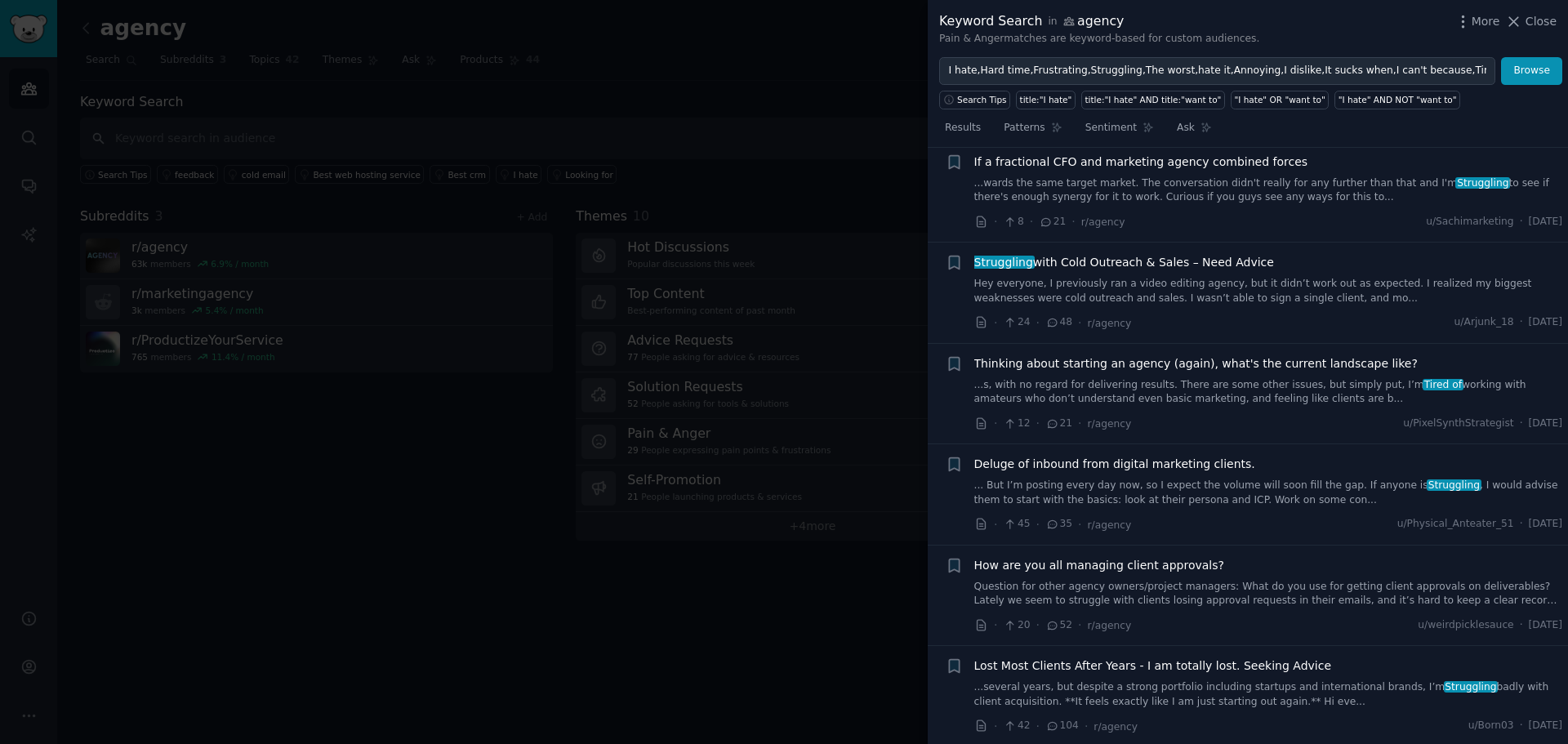
click at [1254, 355] on span "Thinking about starting an agency (again), what's the current landscape like?" at bounding box center [1196, 364] width 444 height 17
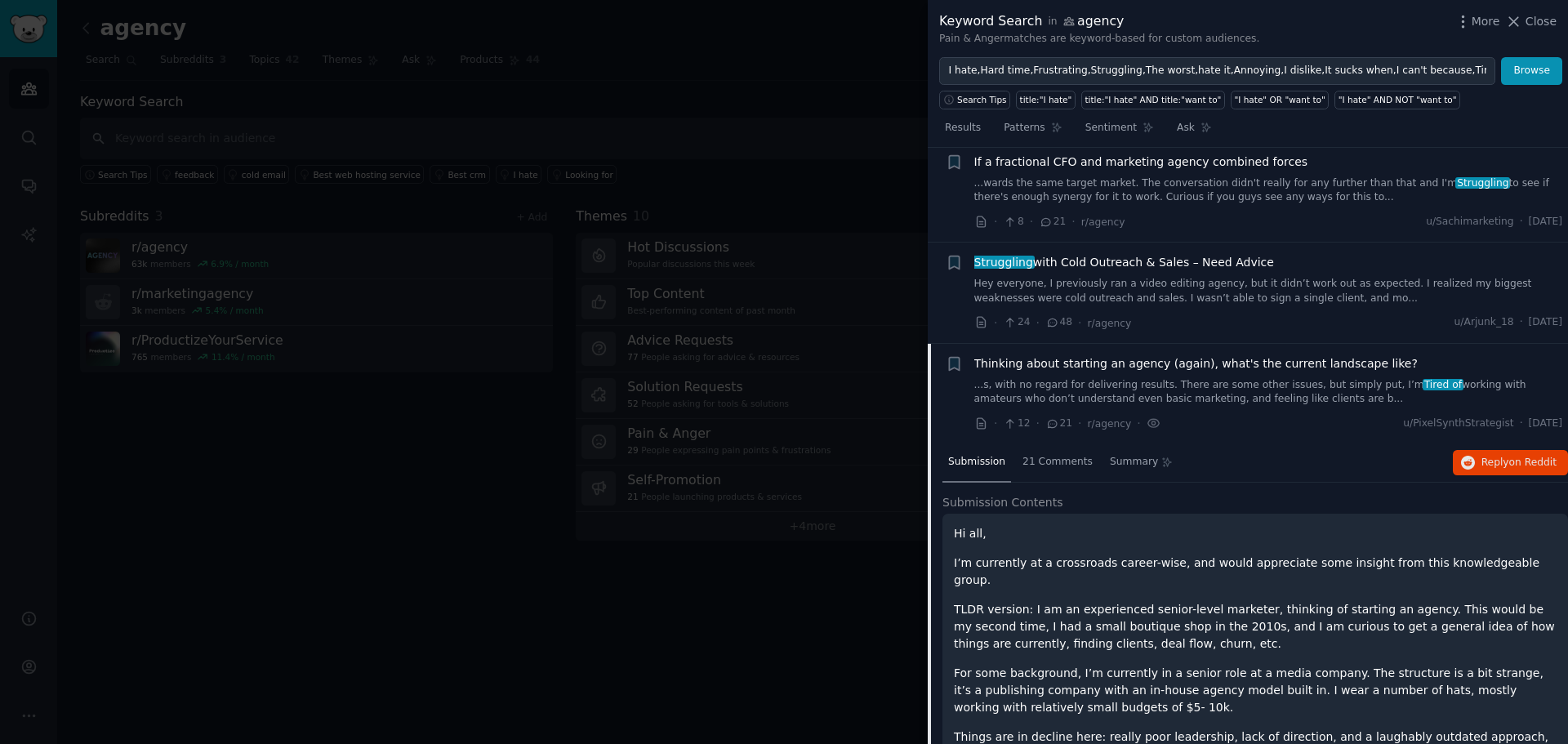
scroll to position [4871, 0]
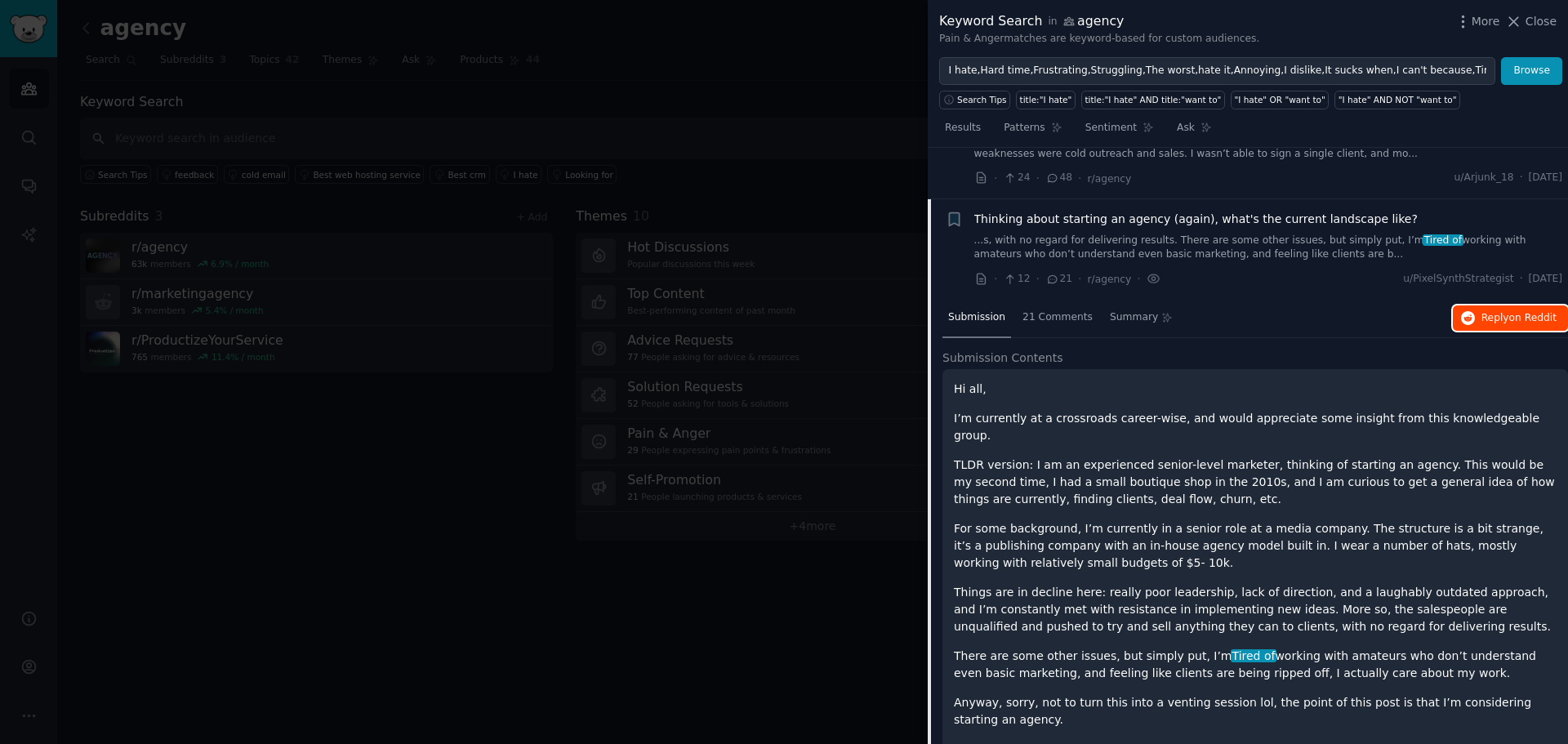
click at [1515, 312] on span "on Reddit" at bounding box center [1533, 317] width 47 height 11
click at [1175, 210] on span "Thinking about starting an agency (again), what's the current landscape like?" at bounding box center [1196, 219] width 444 height 17
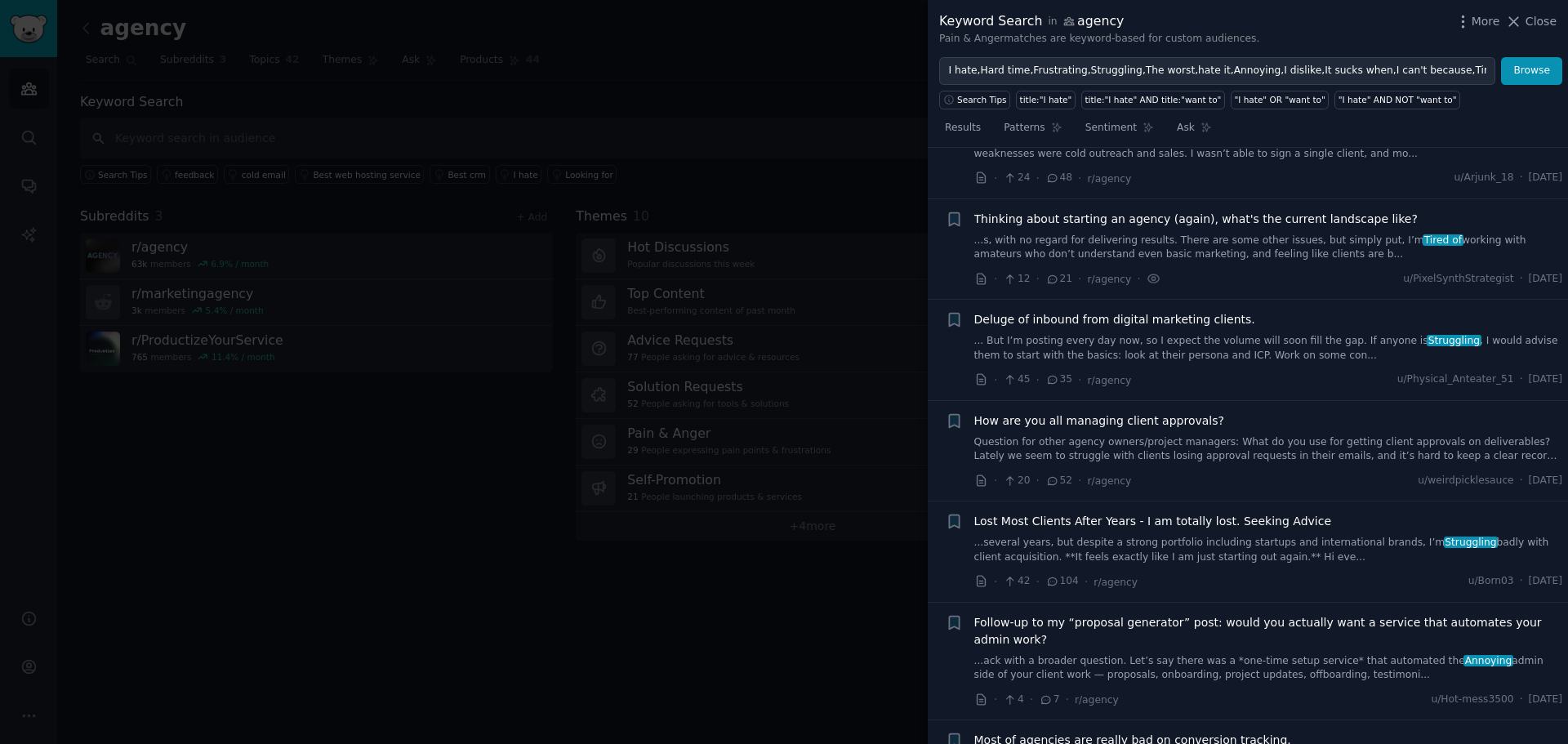
click at [1143, 412] on span "How are you all managing client approvals?" at bounding box center [1099, 420] width 250 height 17
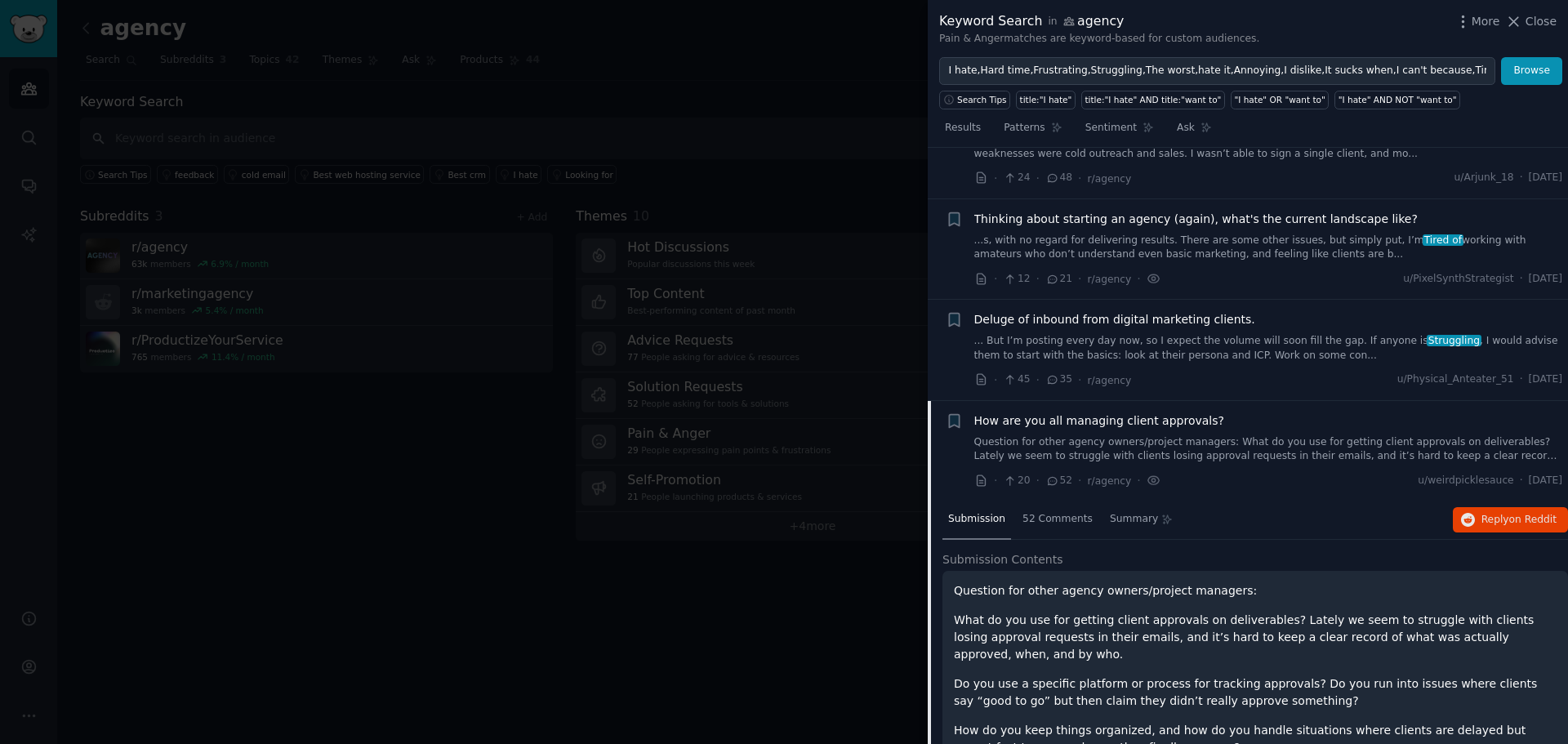
scroll to position [5072, 0]
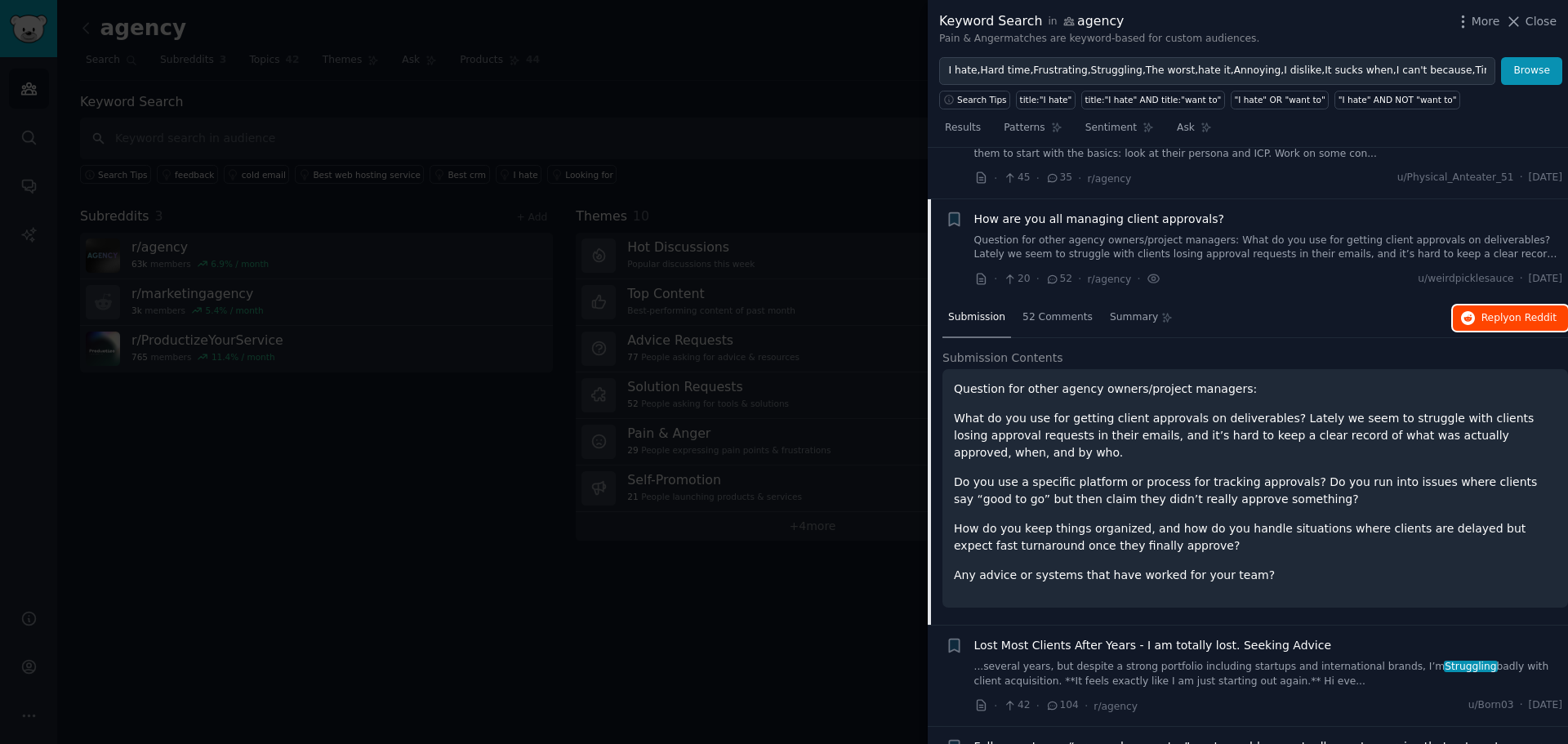
click at [1519, 305] on button "Reply on Reddit" at bounding box center [1510, 318] width 115 height 26
drag, startPoint x: 1071, startPoint y: 169, endPoint x: 1084, endPoint y: 191, distance: 25.6
click at [1072, 210] on span "How are you all managing client approvals?" at bounding box center [1099, 219] width 250 height 17
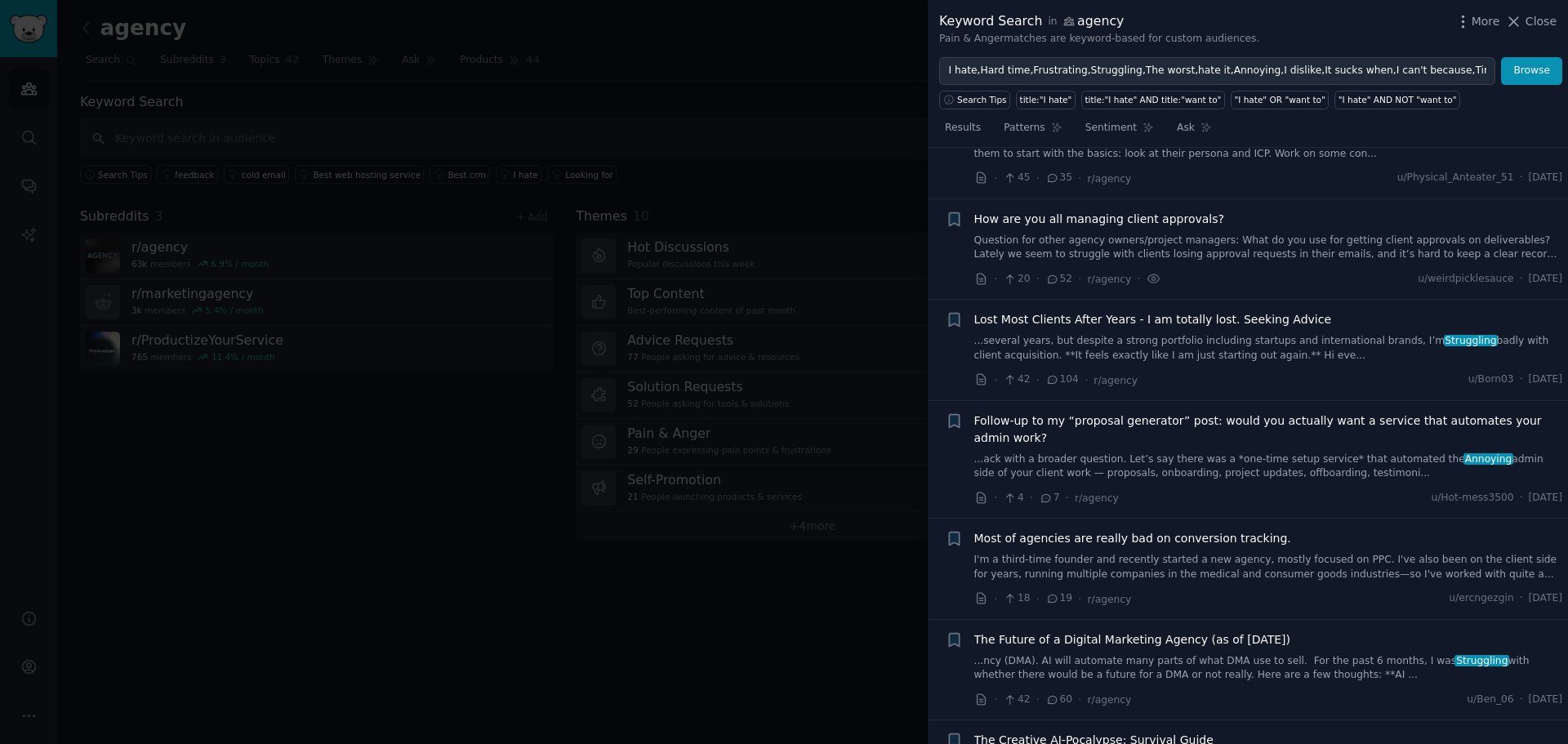
click at [1195, 311] on span "Lost Most Clients After Years - I am totally lost. Seeking Advice" at bounding box center [1153, 319] width 358 height 17
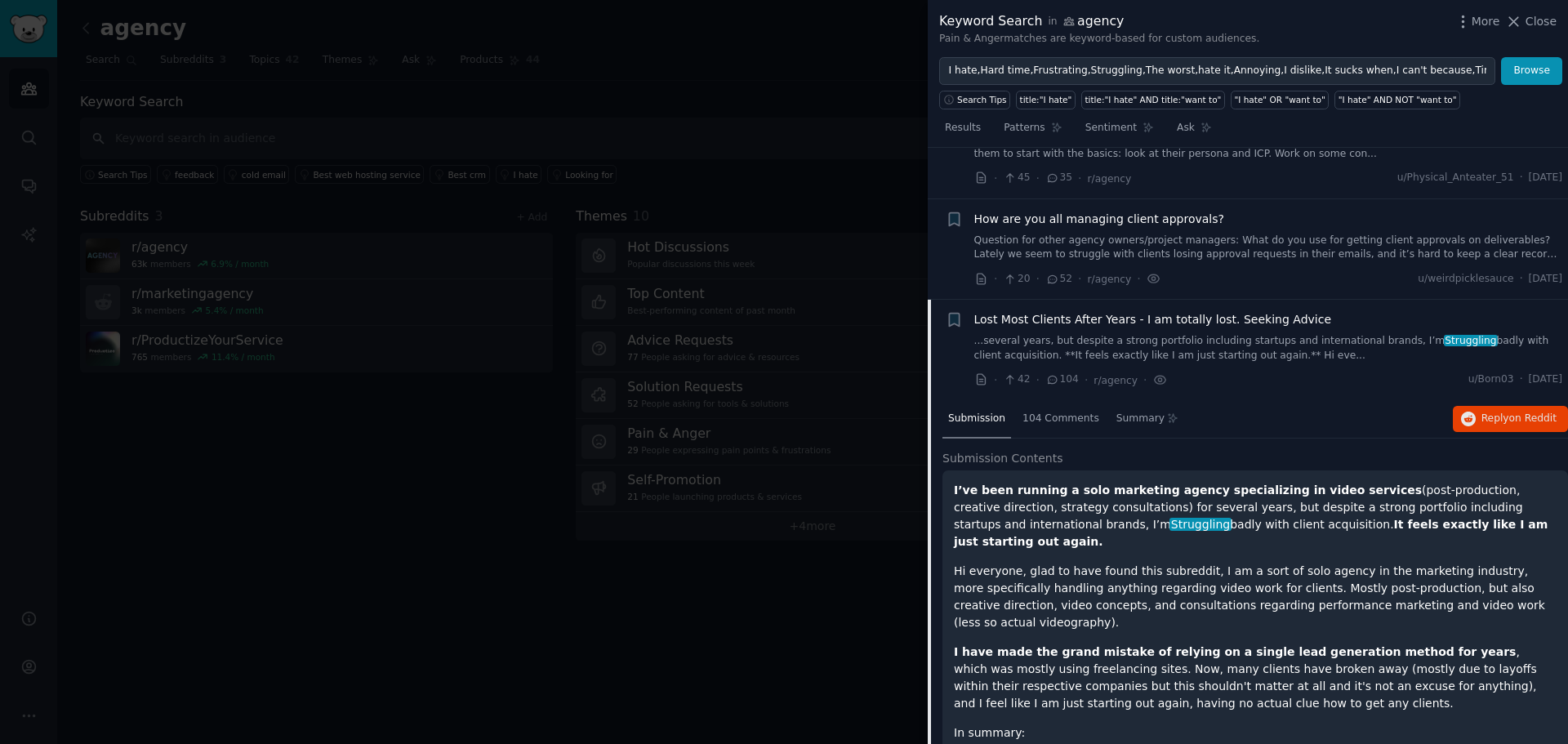
scroll to position [5173, 0]
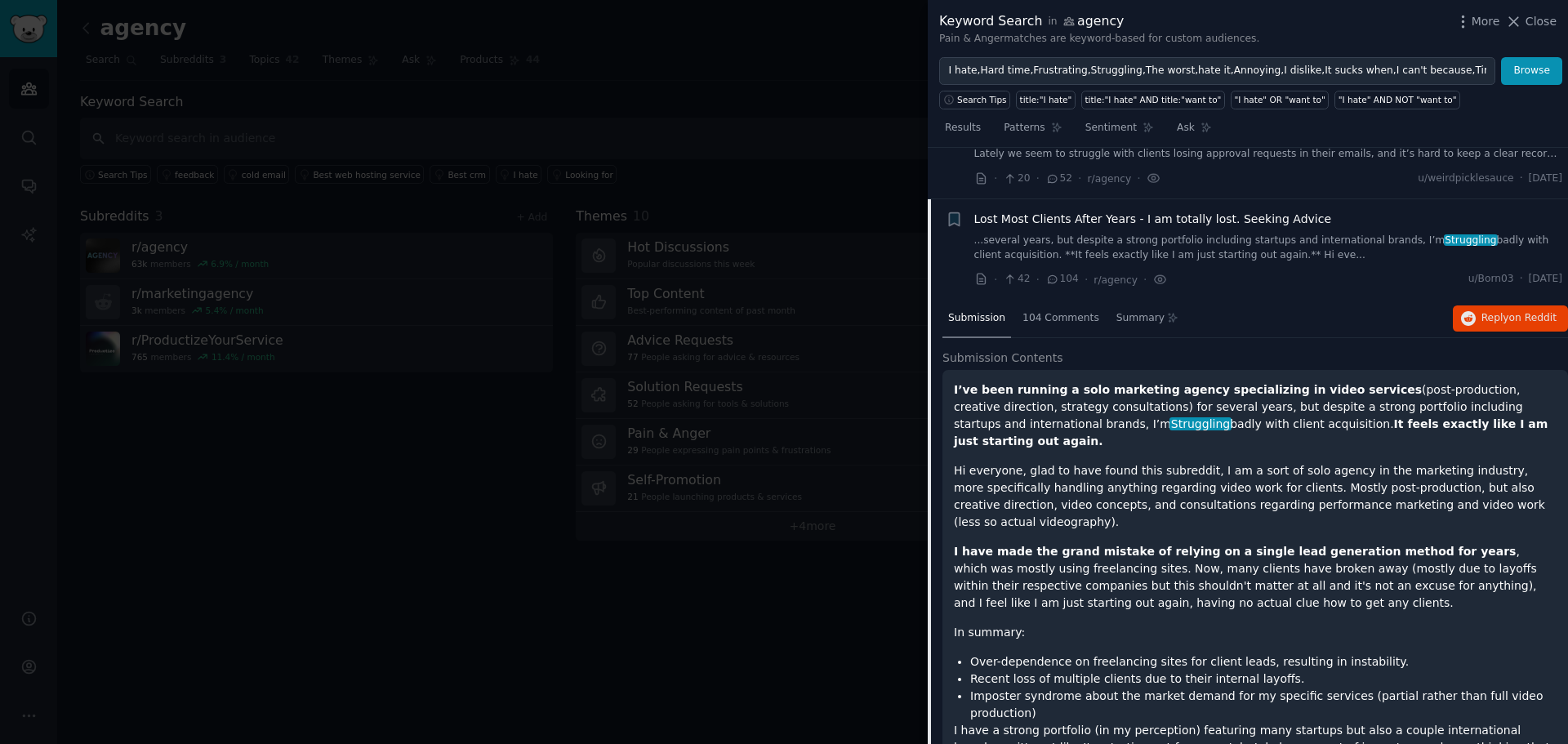
click at [1488, 299] on div "Submission 104 Comments Summary Reply on Reddit" at bounding box center [1255, 319] width 626 height 39
click at [1488, 305] on button "Reply on Reddit" at bounding box center [1510, 318] width 115 height 26
click at [1097, 210] on span "Lost Most Clients After Years - I am totally lost. Seeking Advice" at bounding box center [1153, 219] width 358 height 17
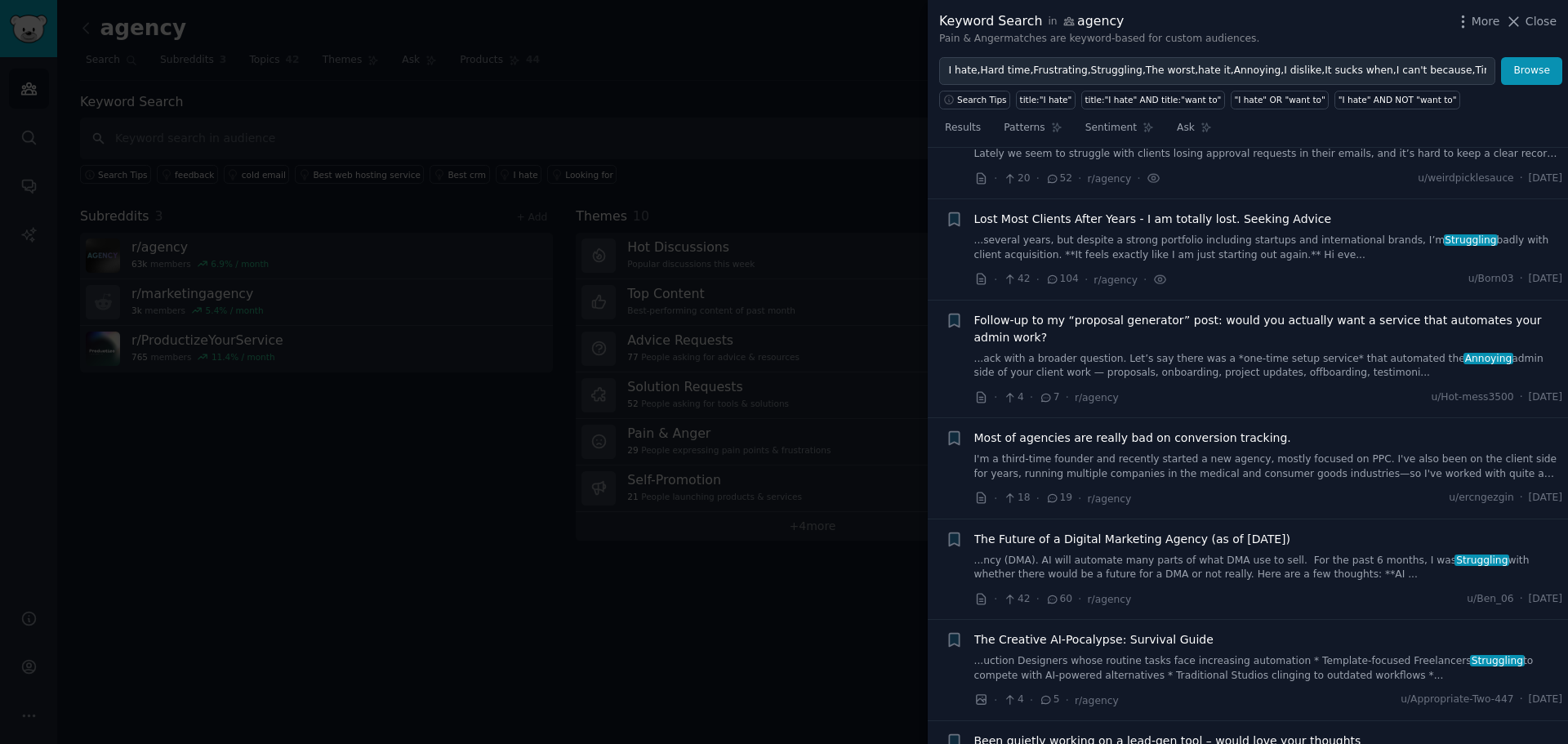
click at [1215, 429] on span "Most of agencies are really bad on conversion tracking." at bounding box center [1133, 438] width 317 height 17
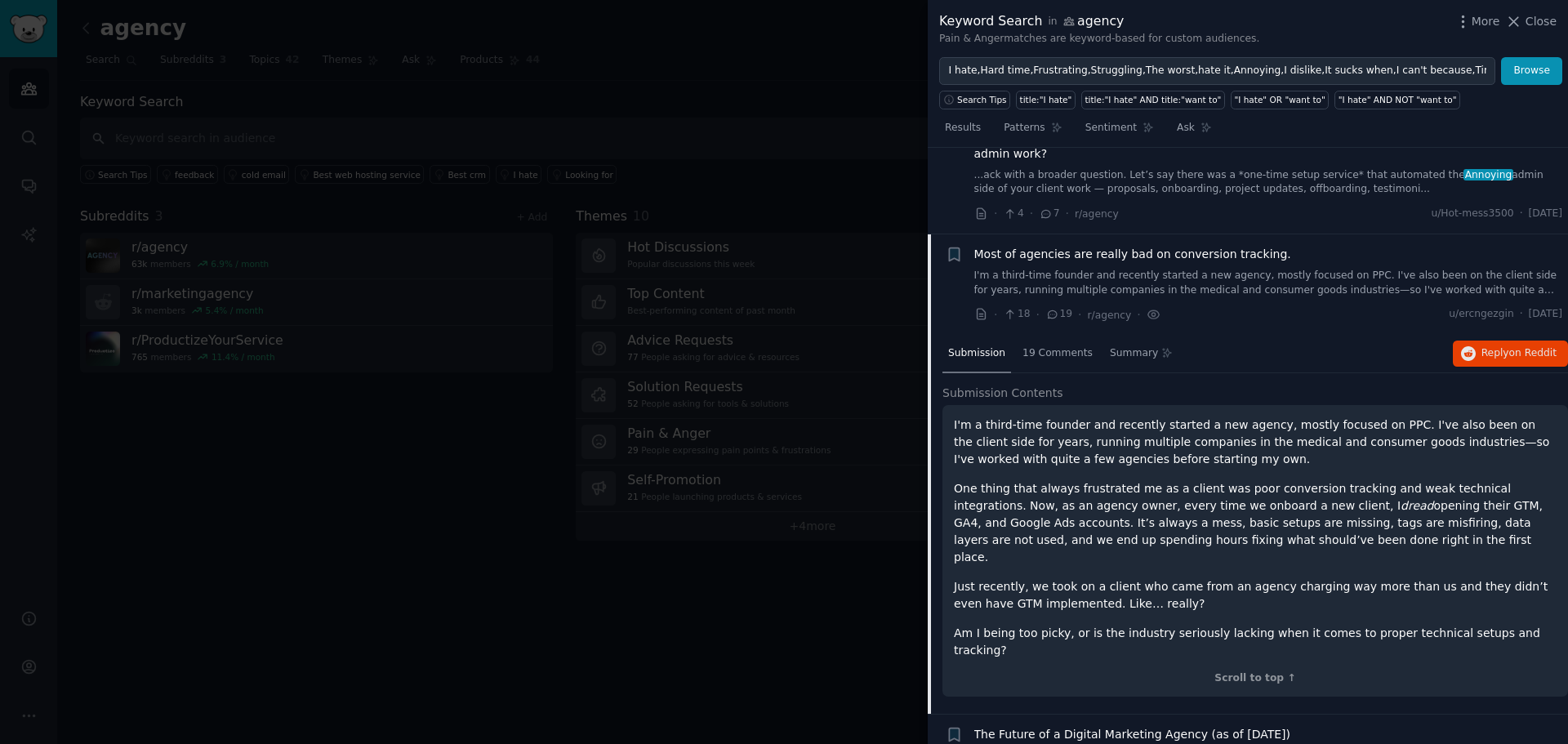
scroll to position [5374, 0]
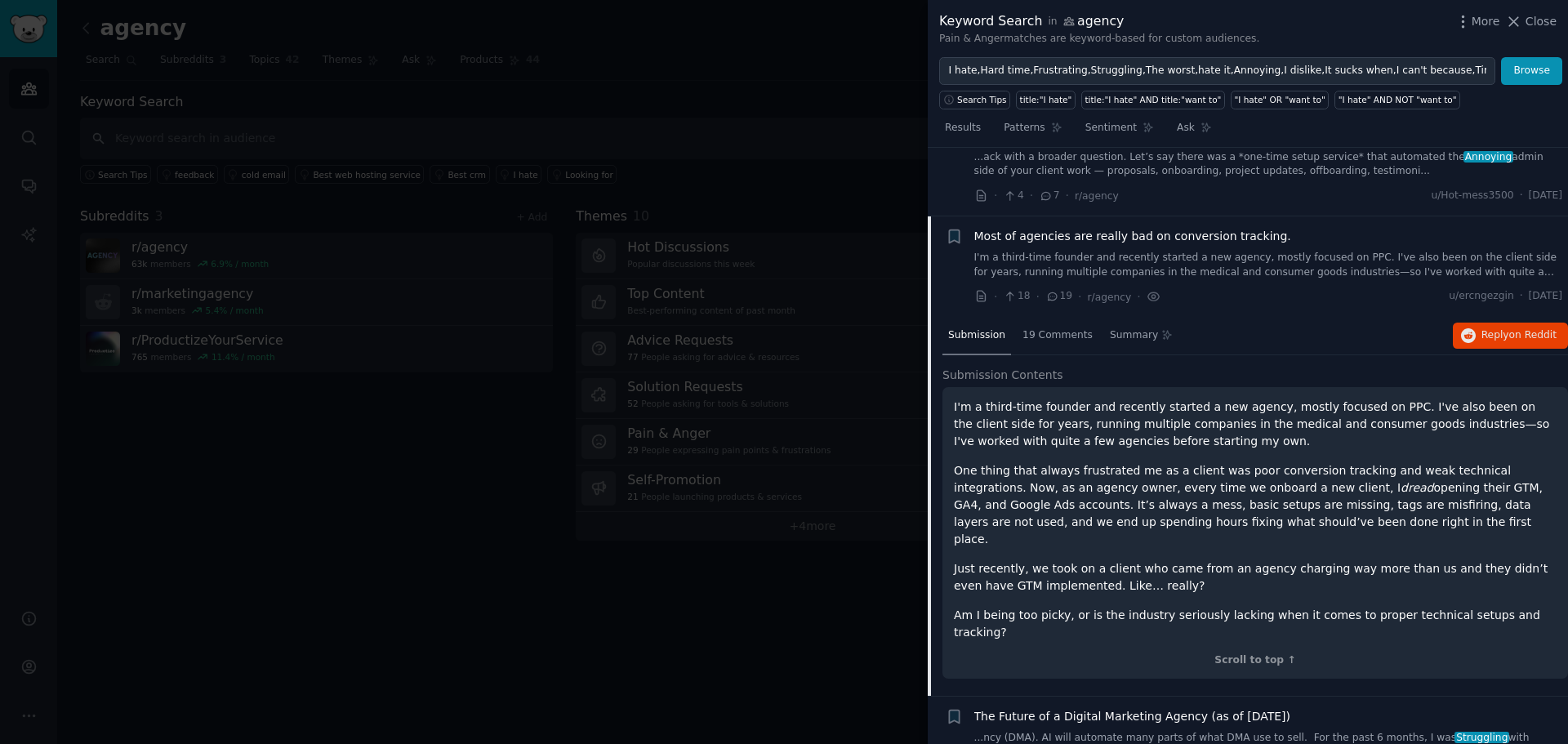
click at [1173, 227] on span "Most of agencies are really bad on conversion tracking." at bounding box center [1133, 236] width 317 height 17
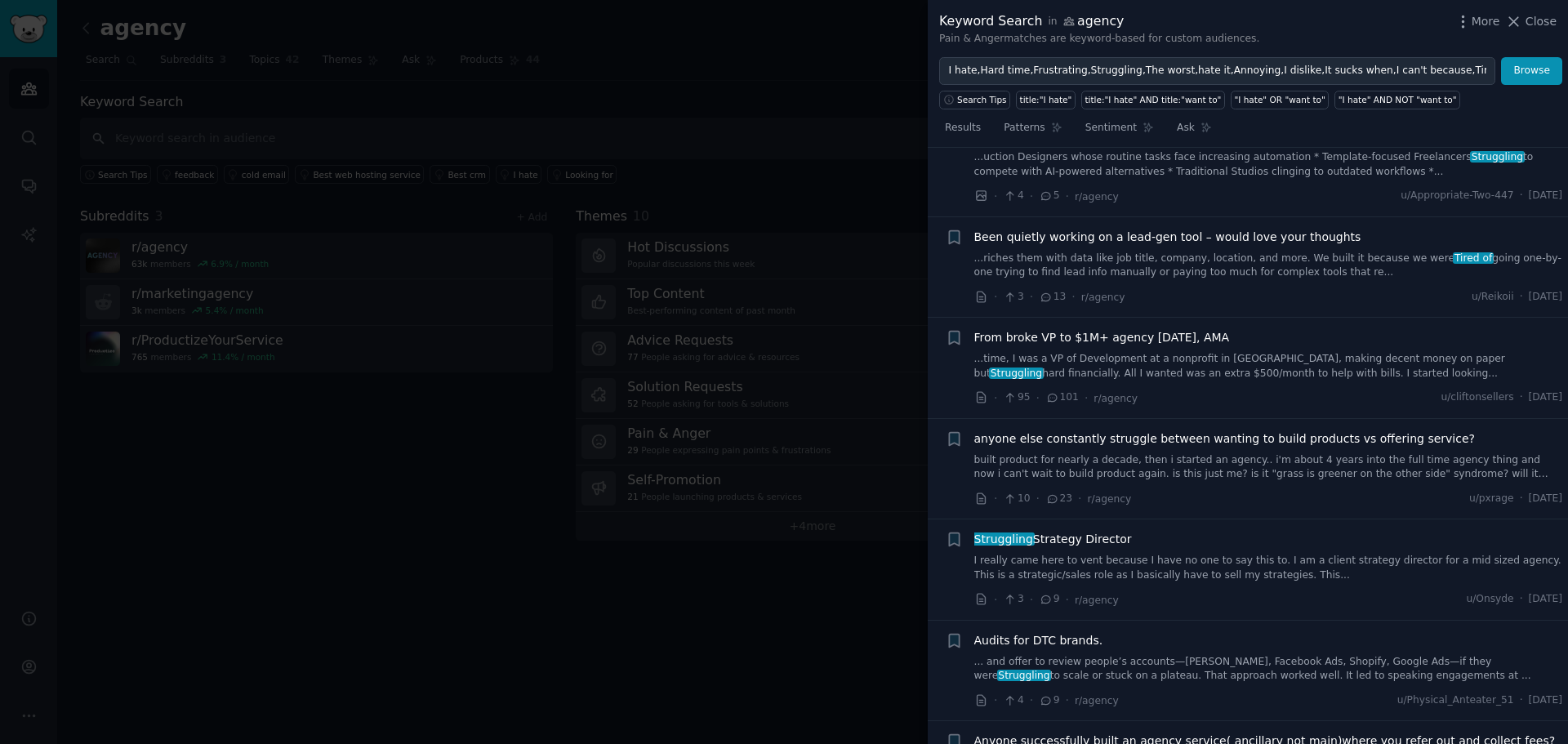
scroll to position [5701, 0]
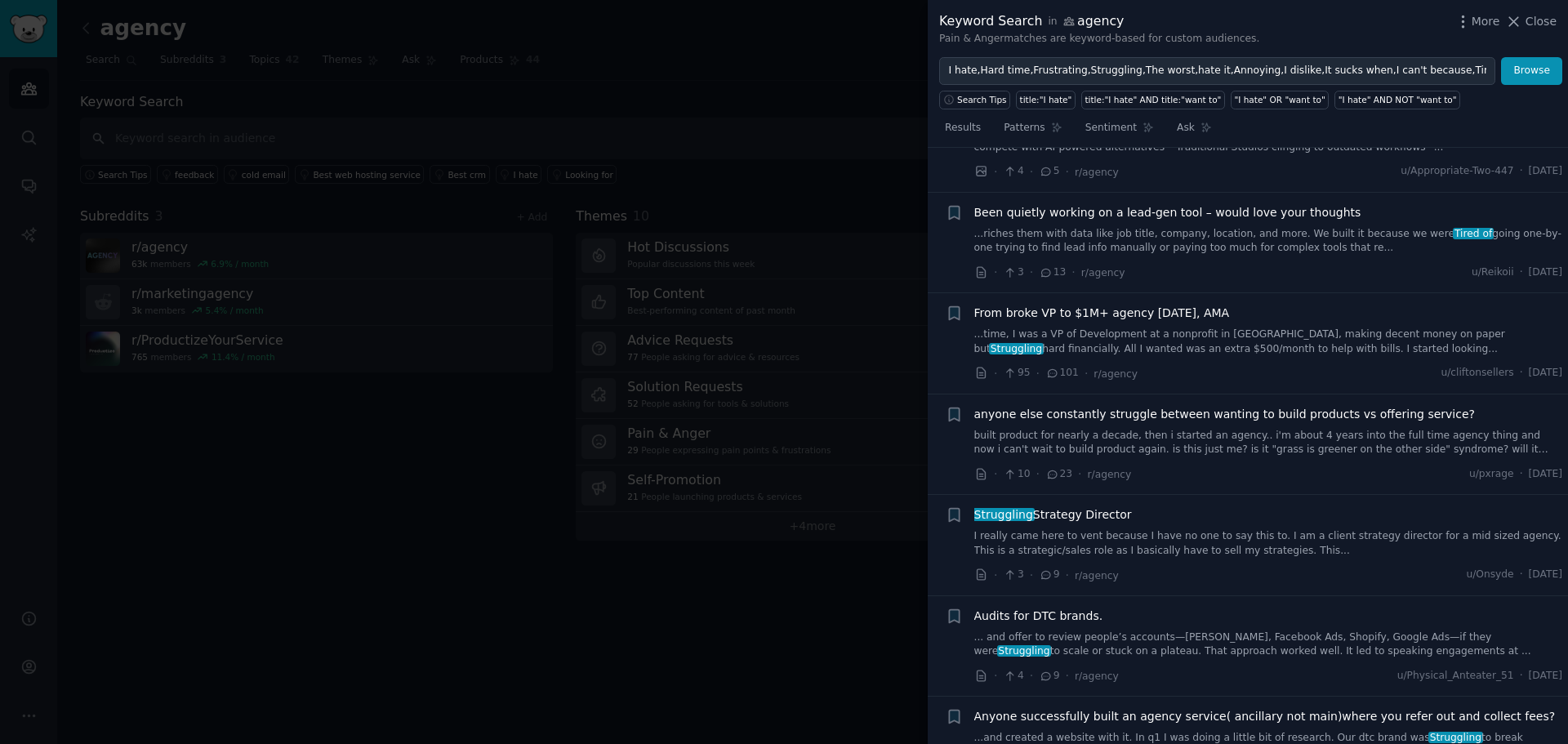
click at [1182, 305] on span "From broke VP to $1M+ agency [DATE], AMA" at bounding box center [1103, 313] width 256 height 17
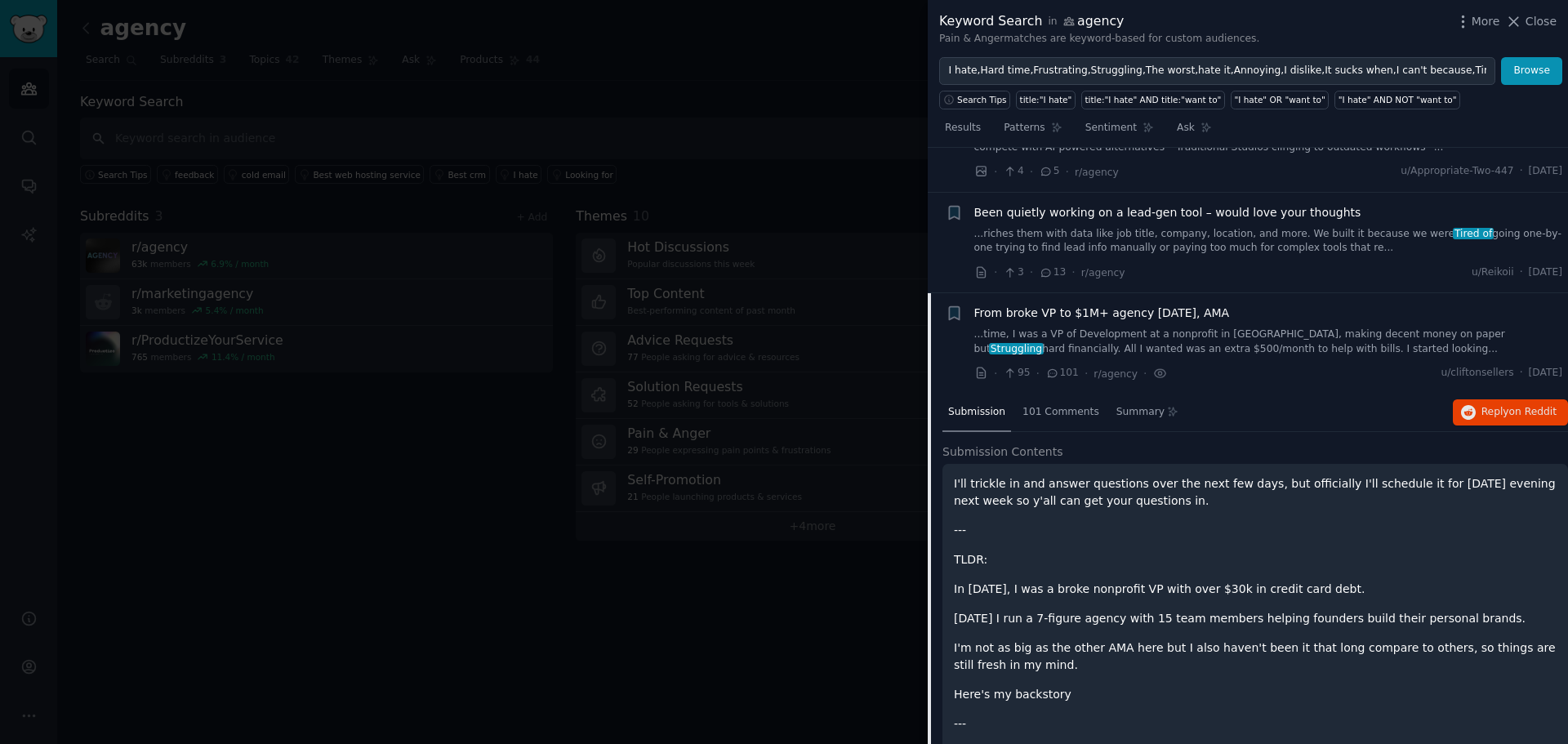
scroll to position [5778, 0]
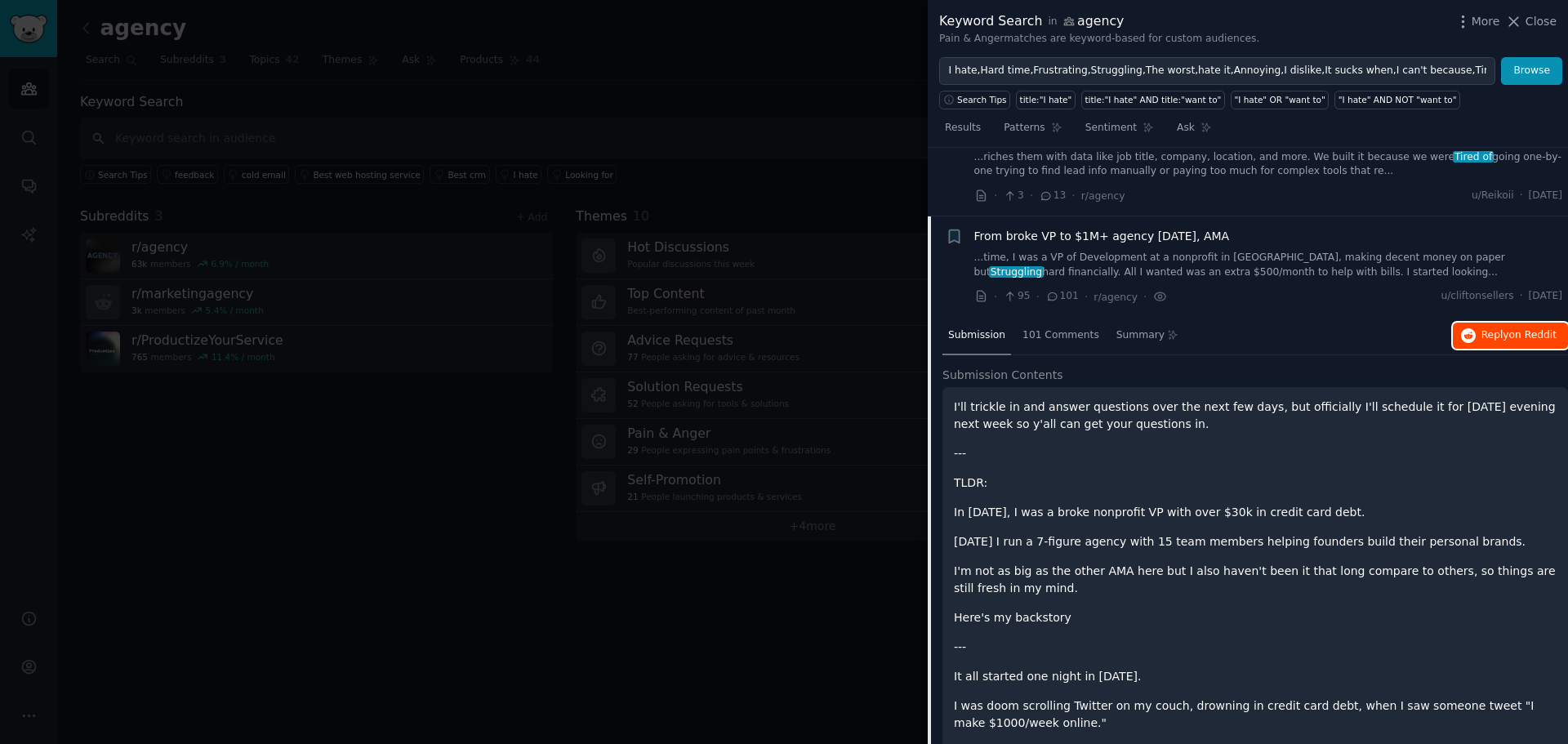
click at [1510, 329] on span "on Reddit" at bounding box center [1533, 334] width 47 height 11
click at [1093, 227] on span "From broke VP to $1M+ agency [DATE], AMA" at bounding box center [1103, 236] width 256 height 17
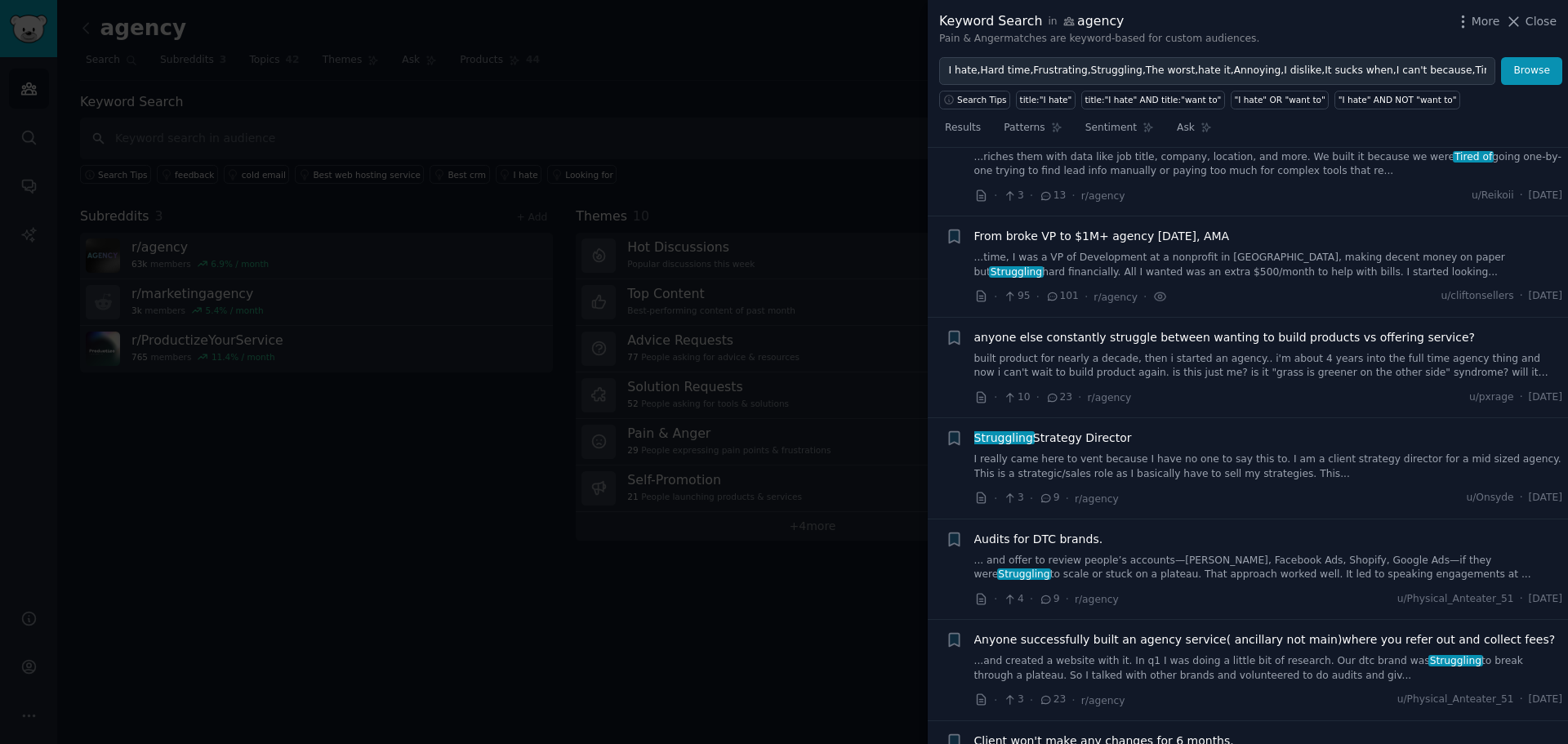
click at [1241, 429] on div "Struggling Strategy Director I really came here to vent because I have no one t…" at bounding box center [1269, 455] width 589 height 51
click at [1110, 429] on div "Struggling Strategy Director I really came here to vent because I have no one t…" at bounding box center [1269, 455] width 589 height 51
click at [1107, 429] on span "Struggling Strategy Director" at bounding box center [1054, 438] width 158 height 17
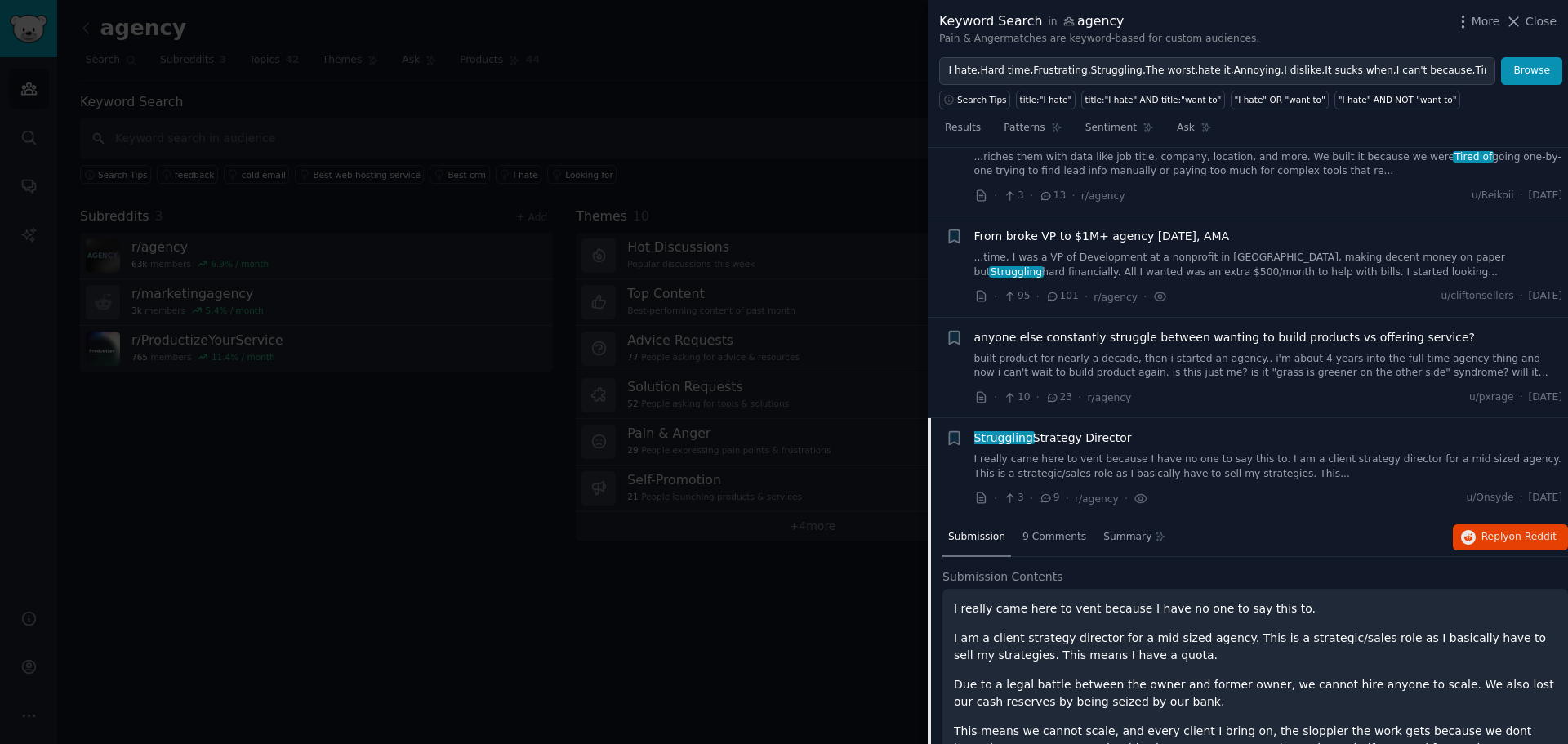
scroll to position [5979, 0]
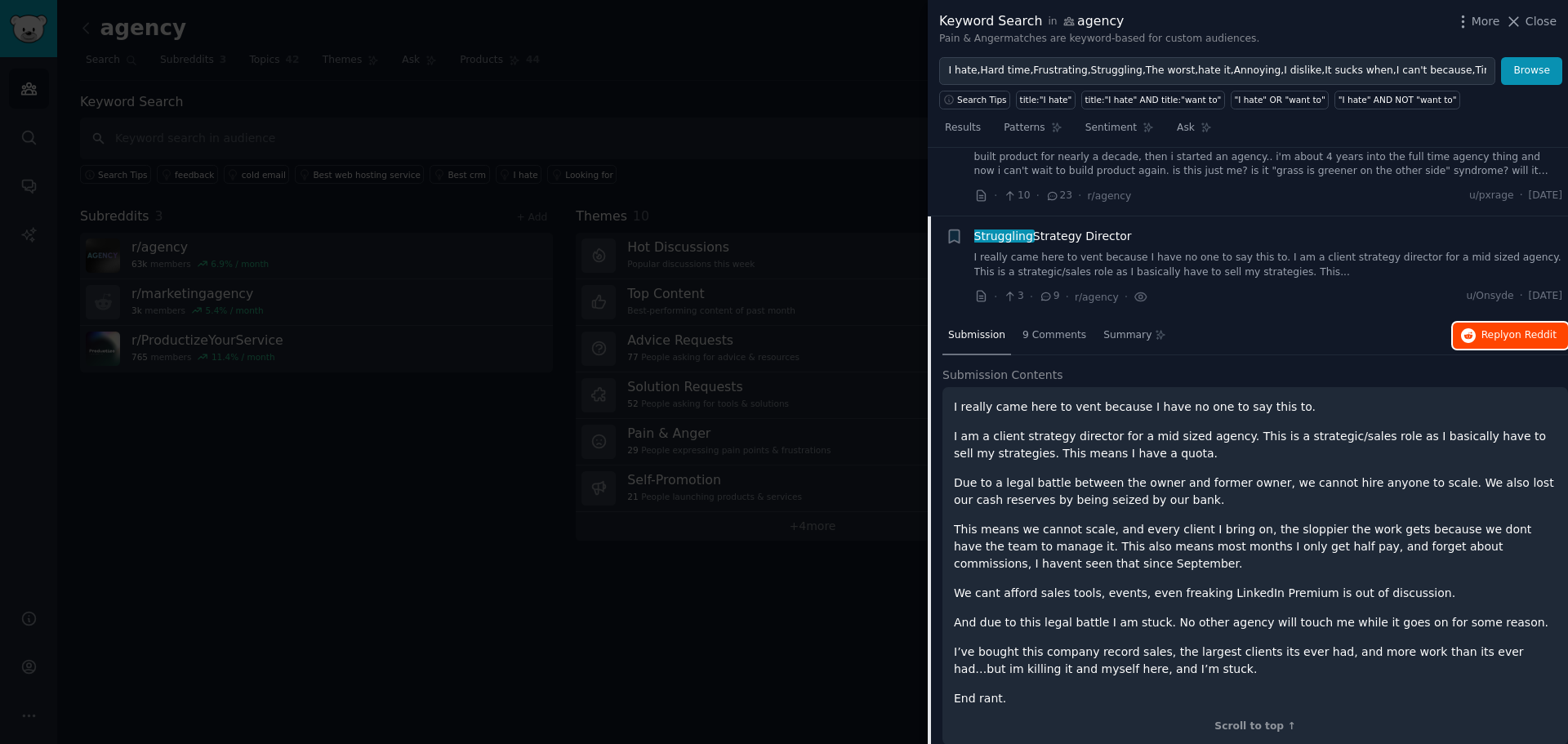
click at [1542, 329] on span "on Reddit" at bounding box center [1533, 334] width 47 height 11
click at [1082, 227] on span "Struggling Strategy Director" at bounding box center [1054, 236] width 158 height 17
